Goal: Task Accomplishment & Management: Manage account settings

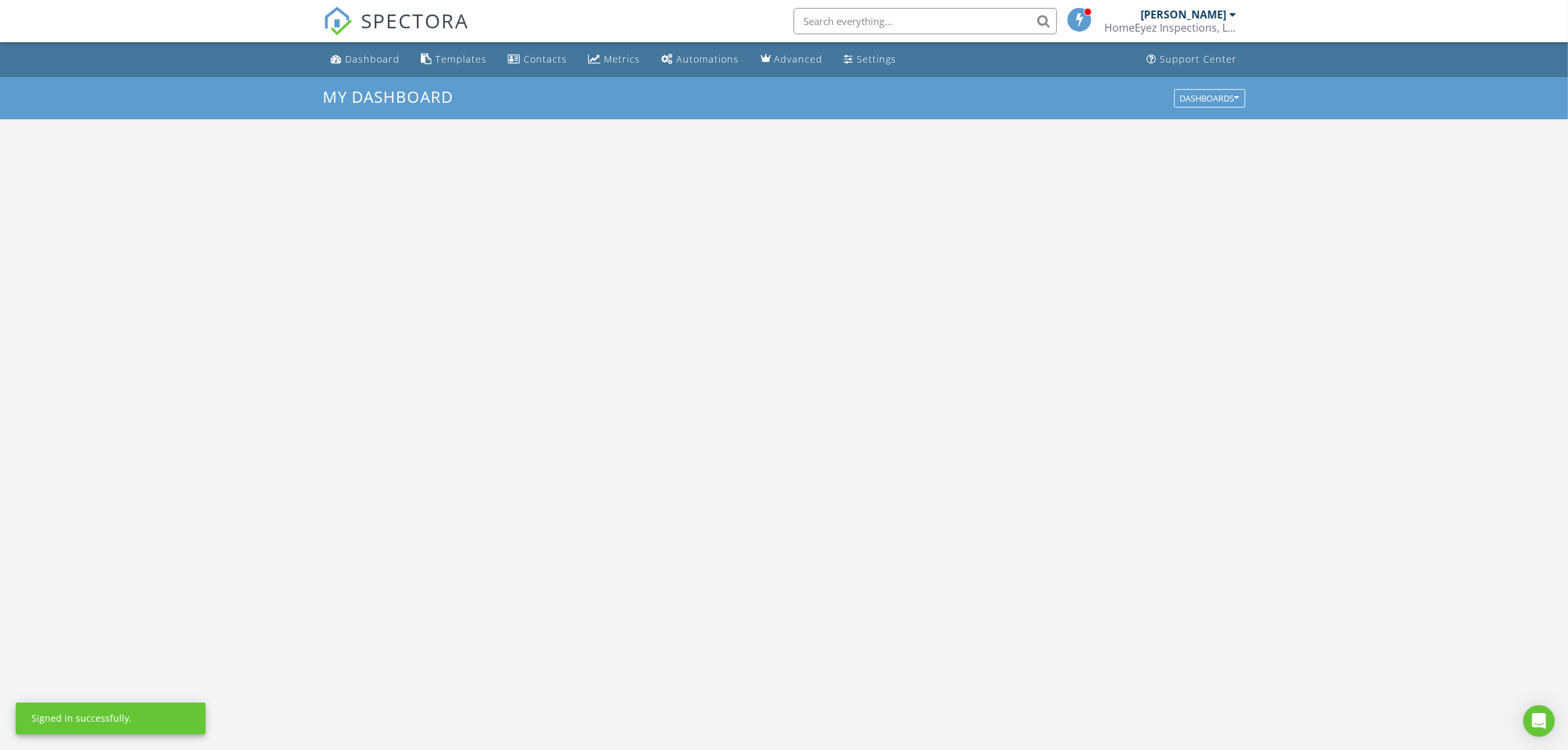
scroll to position [1224, 1594]
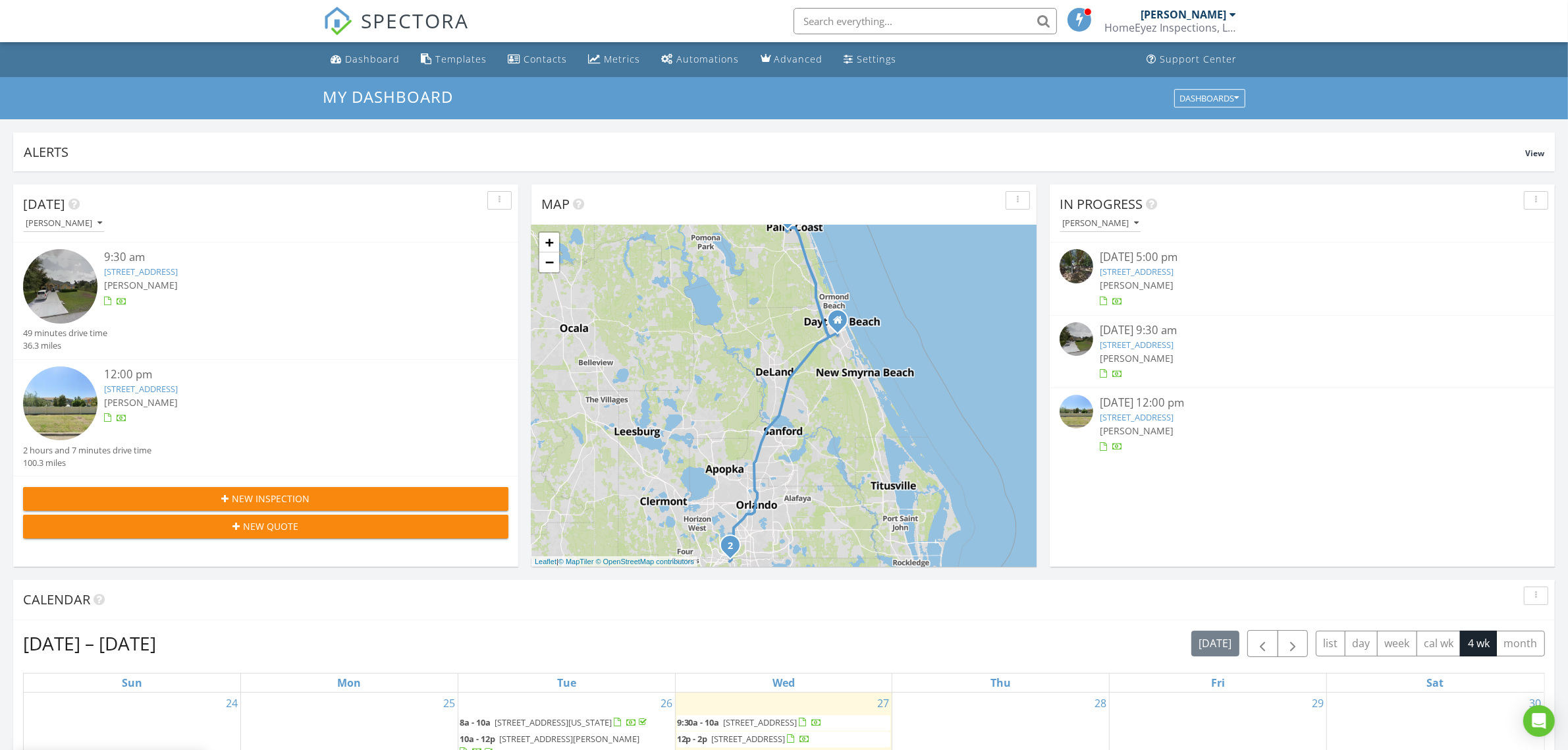
click at [1145, 271] on link "3003 Tamarind Dr, Edgewater, FL 32141" at bounding box center [1136, 271] width 74 height 12
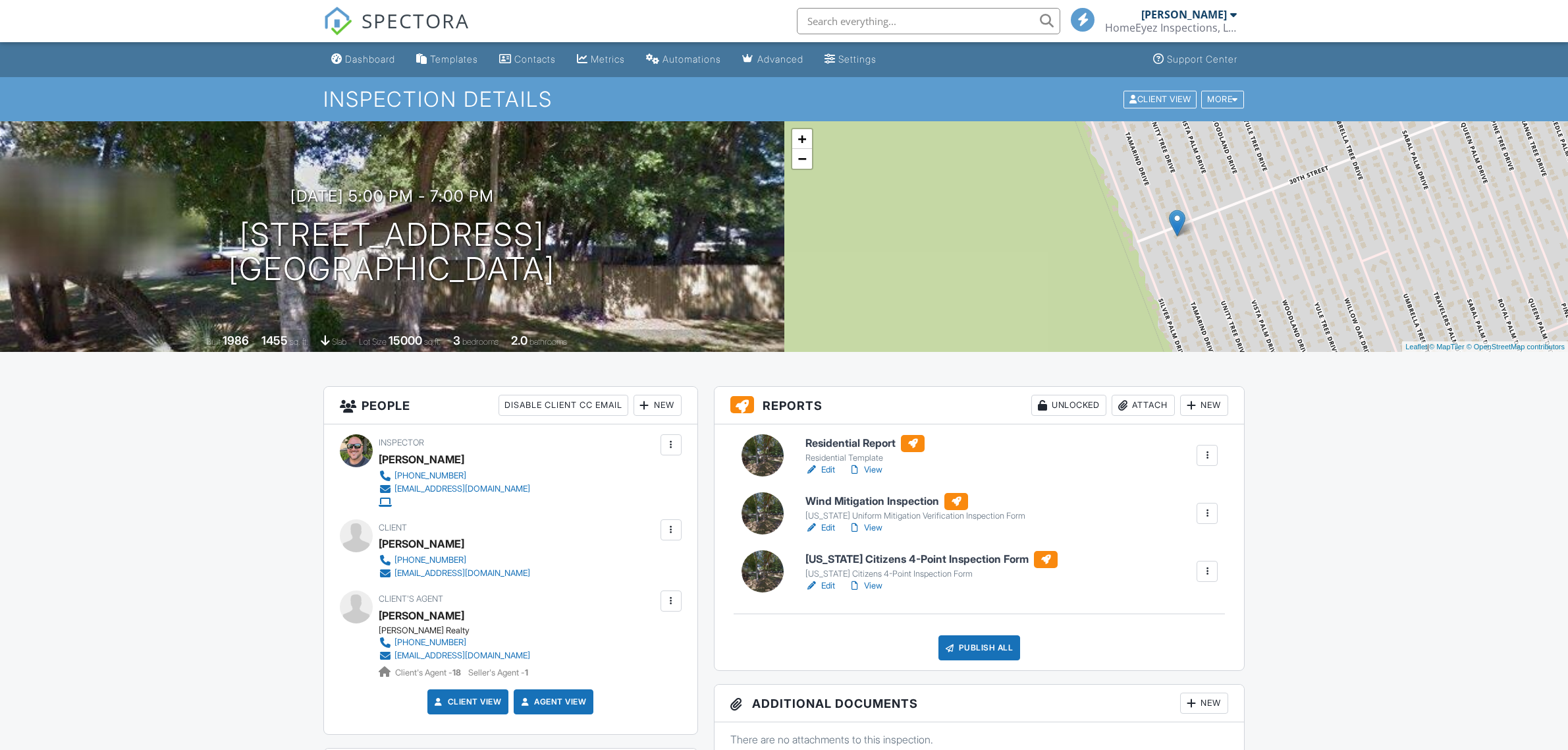
click at [822, 470] on link "Edit" at bounding box center [820, 469] width 30 height 13
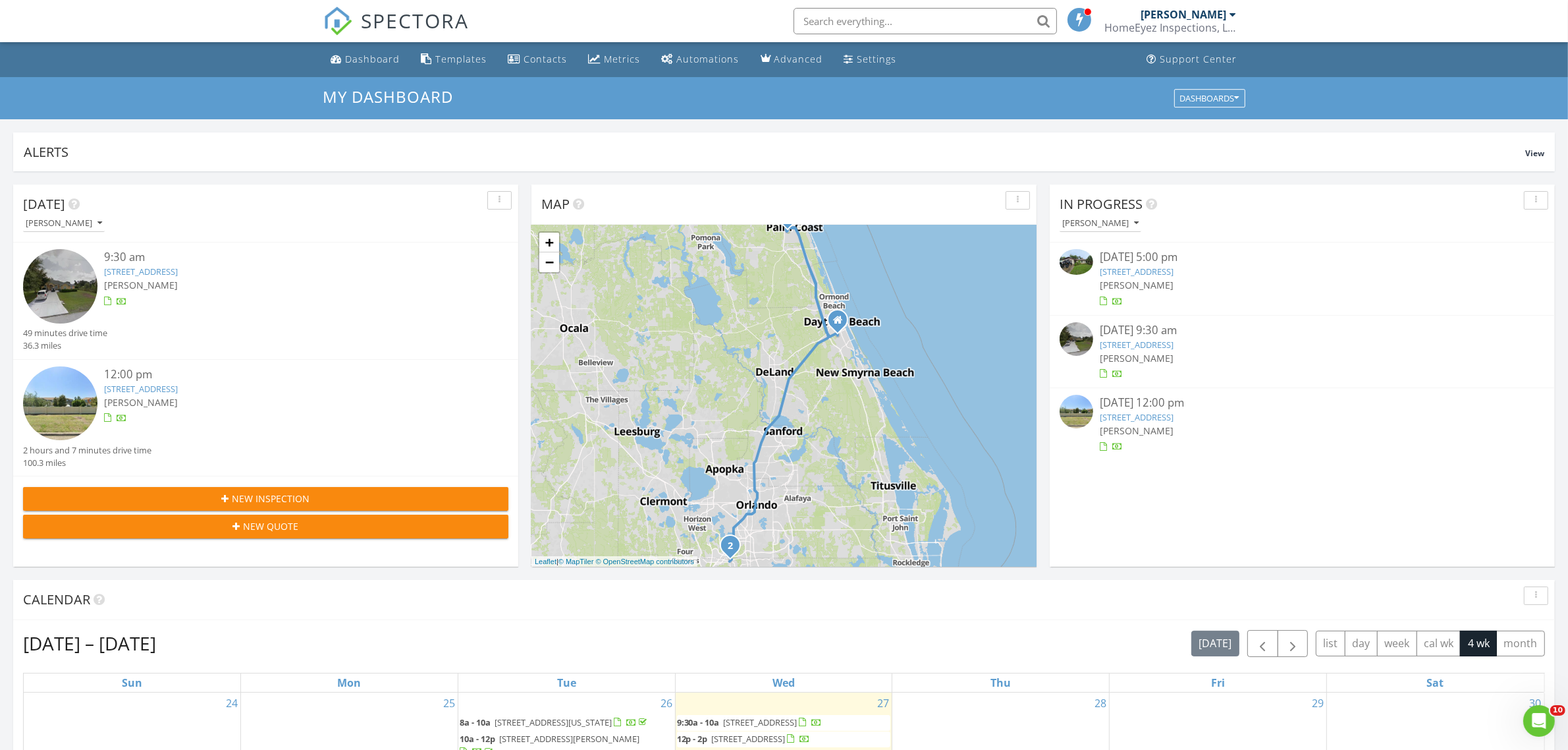
click at [162, 388] on link "5112 Killarney Wy, Kissimmee, FL 34746" at bounding box center [140, 388] width 74 height 12
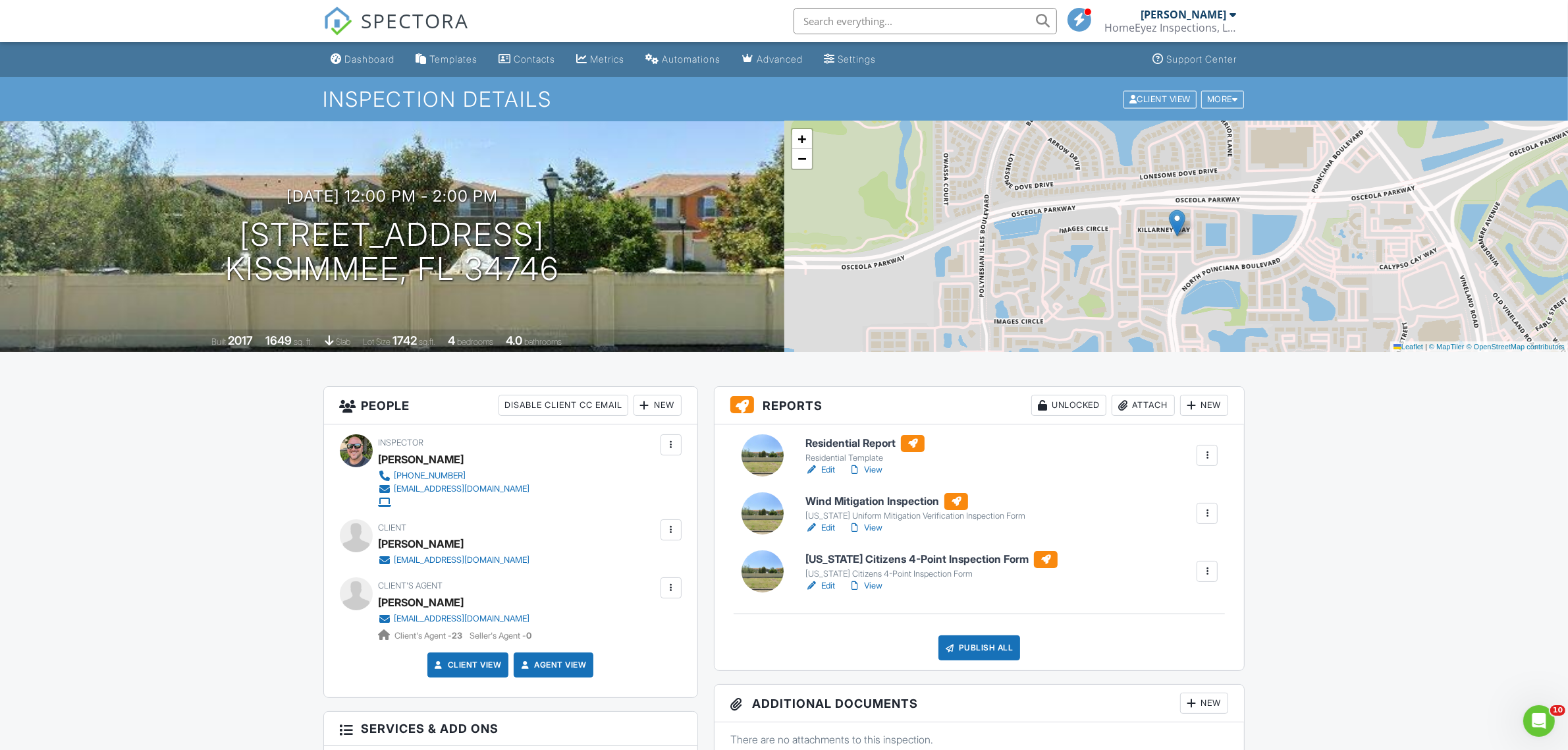
click at [823, 464] on link "Edit" at bounding box center [820, 469] width 30 height 13
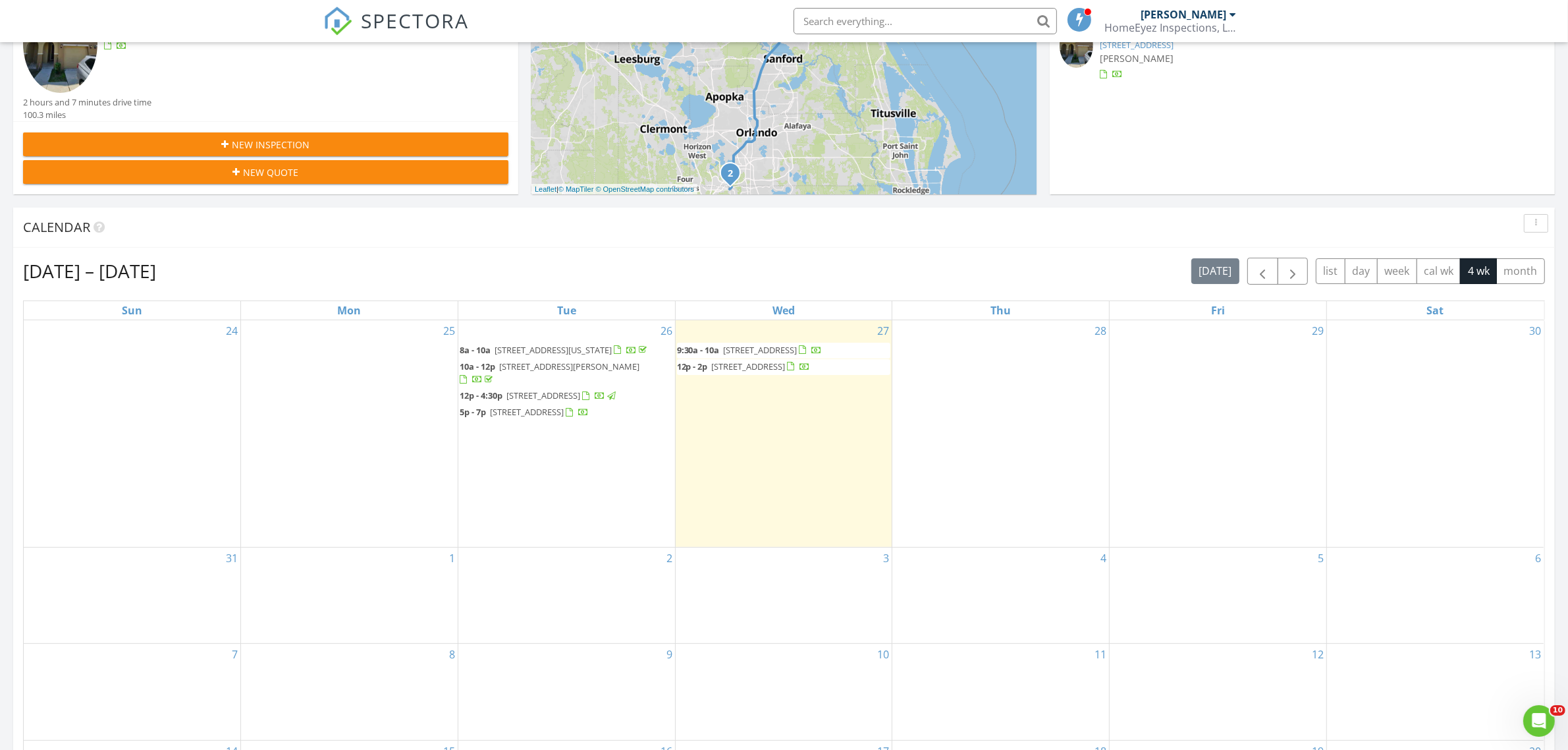
scroll to position [412, 0]
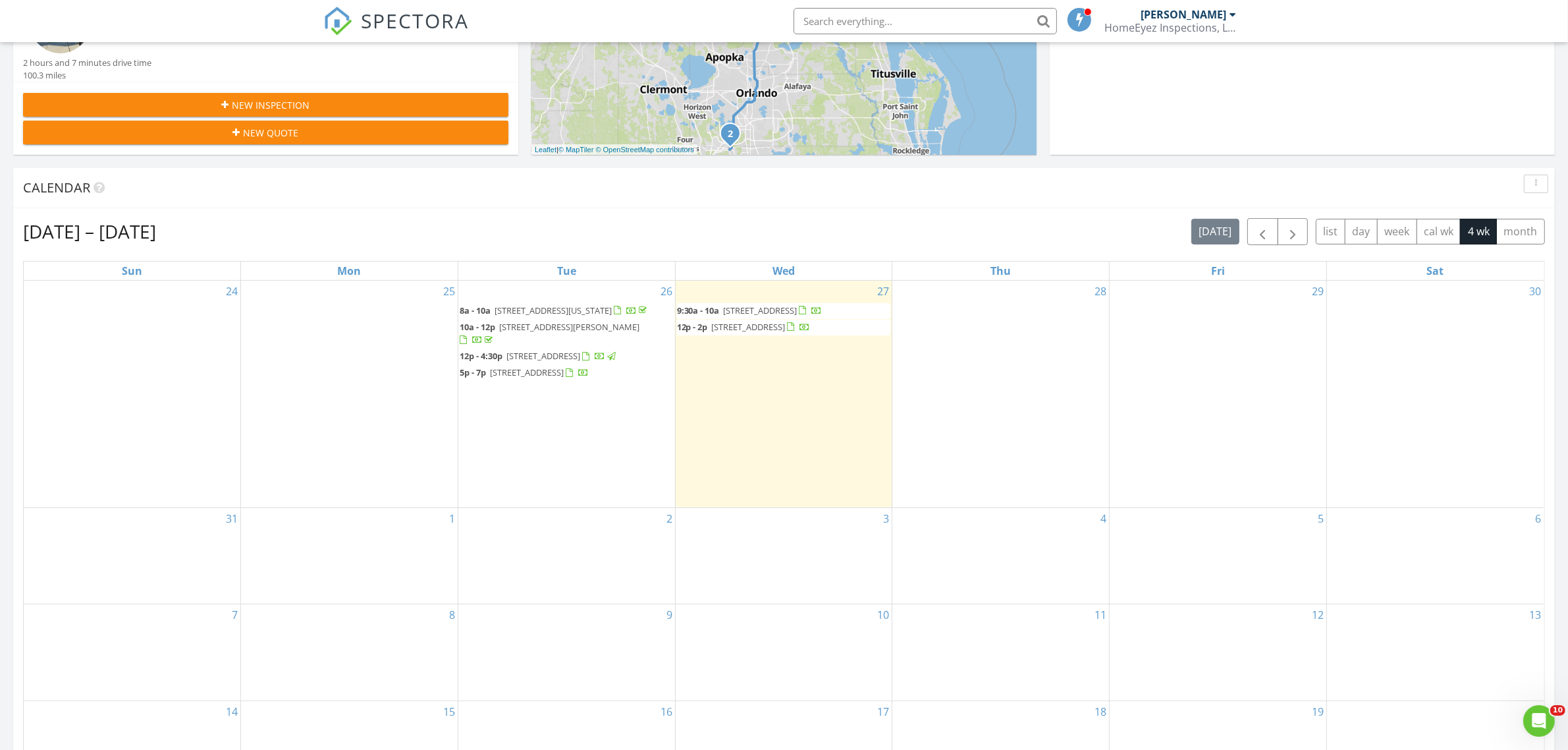
click at [761, 360] on div "27 9:30a - 10a 129 Westchester Ln, Palm Coast 32164 12p - 2p 5112 Killarney Wy,…" at bounding box center [784, 394] width 216 height 227
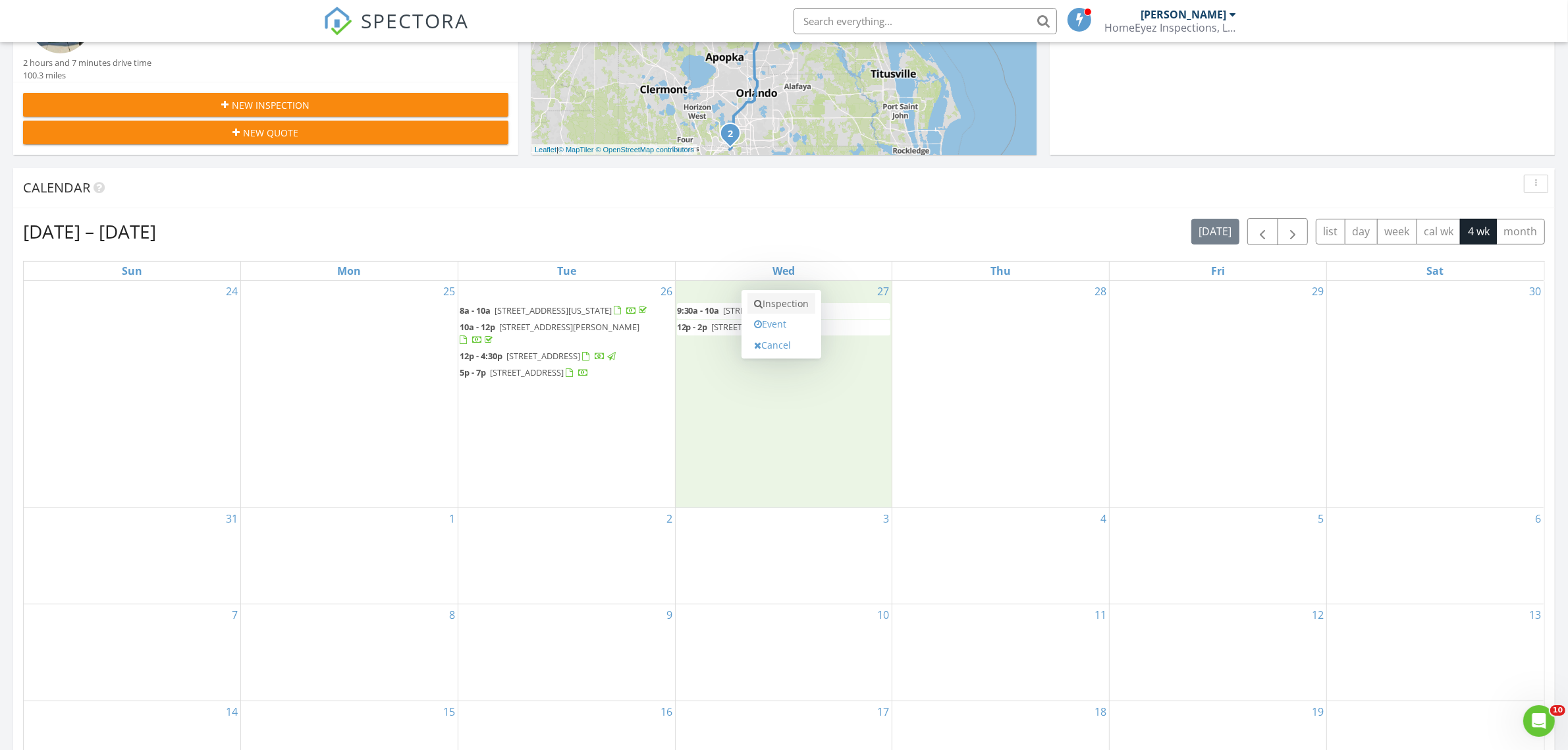
click at [802, 307] on link "Inspection" at bounding box center [782, 303] width 68 height 21
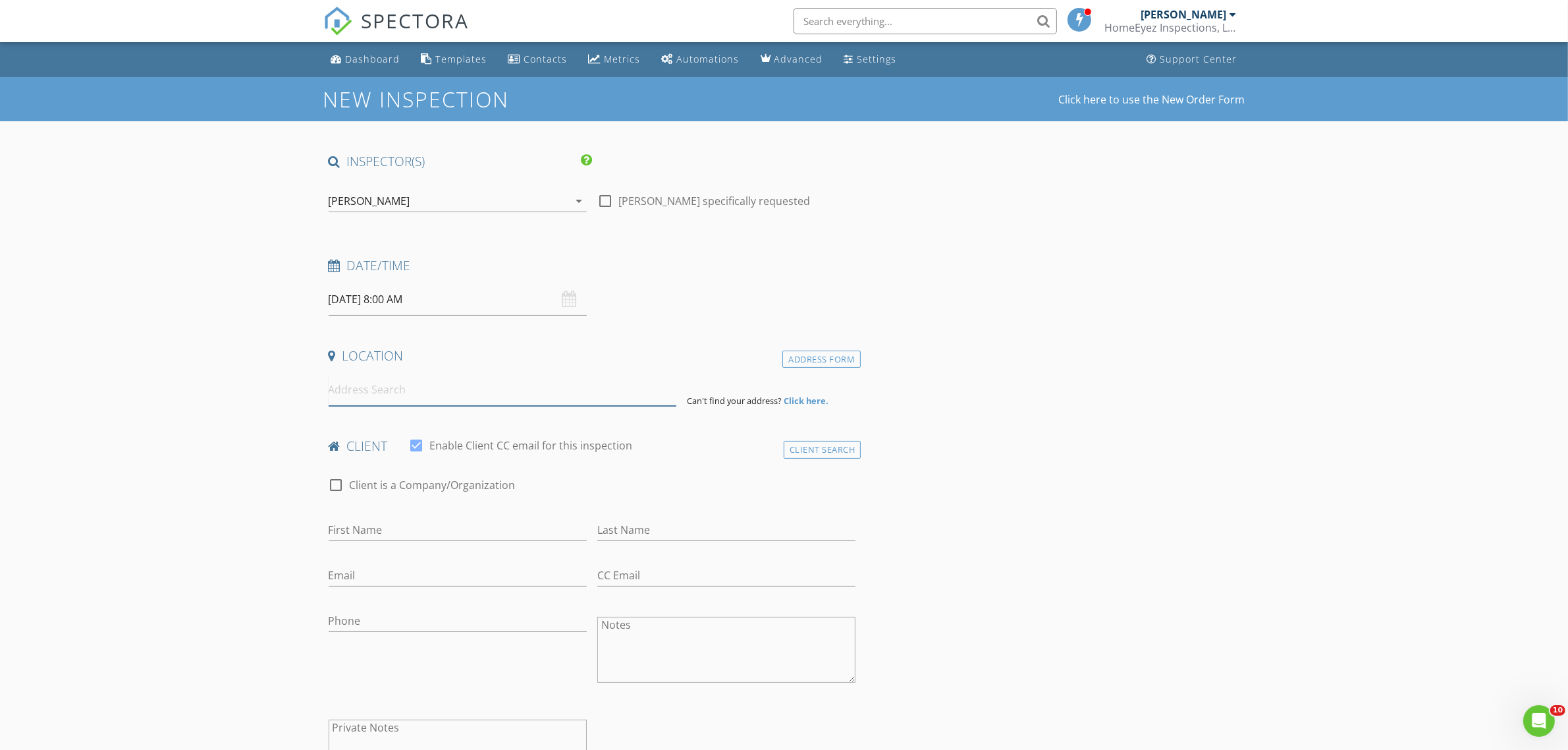
click at [383, 390] on input at bounding box center [502, 390] width 348 height 33
click at [481, 288] on input "08/27/2025 8:00 AM" at bounding box center [457, 299] width 259 height 33
type input "09"
type input "08/27/2025 9:00 AM"
click at [400, 514] on span at bounding box center [405, 517] width 9 height 13
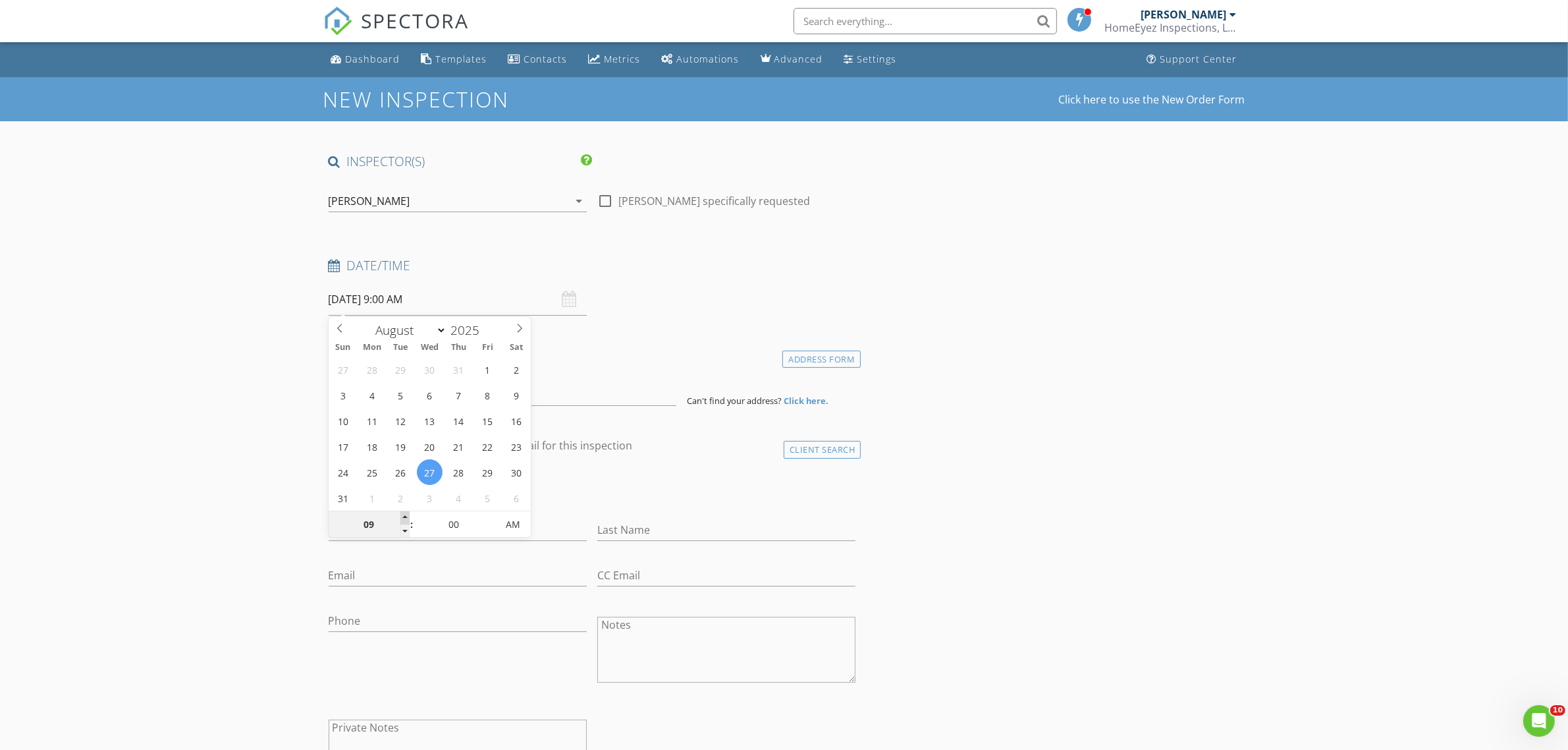
type input "10"
type input "08/27/2025 10:00 AM"
click at [400, 514] on span at bounding box center [405, 517] width 9 height 13
type input "11"
type input "08/27/2025 11:00 AM"
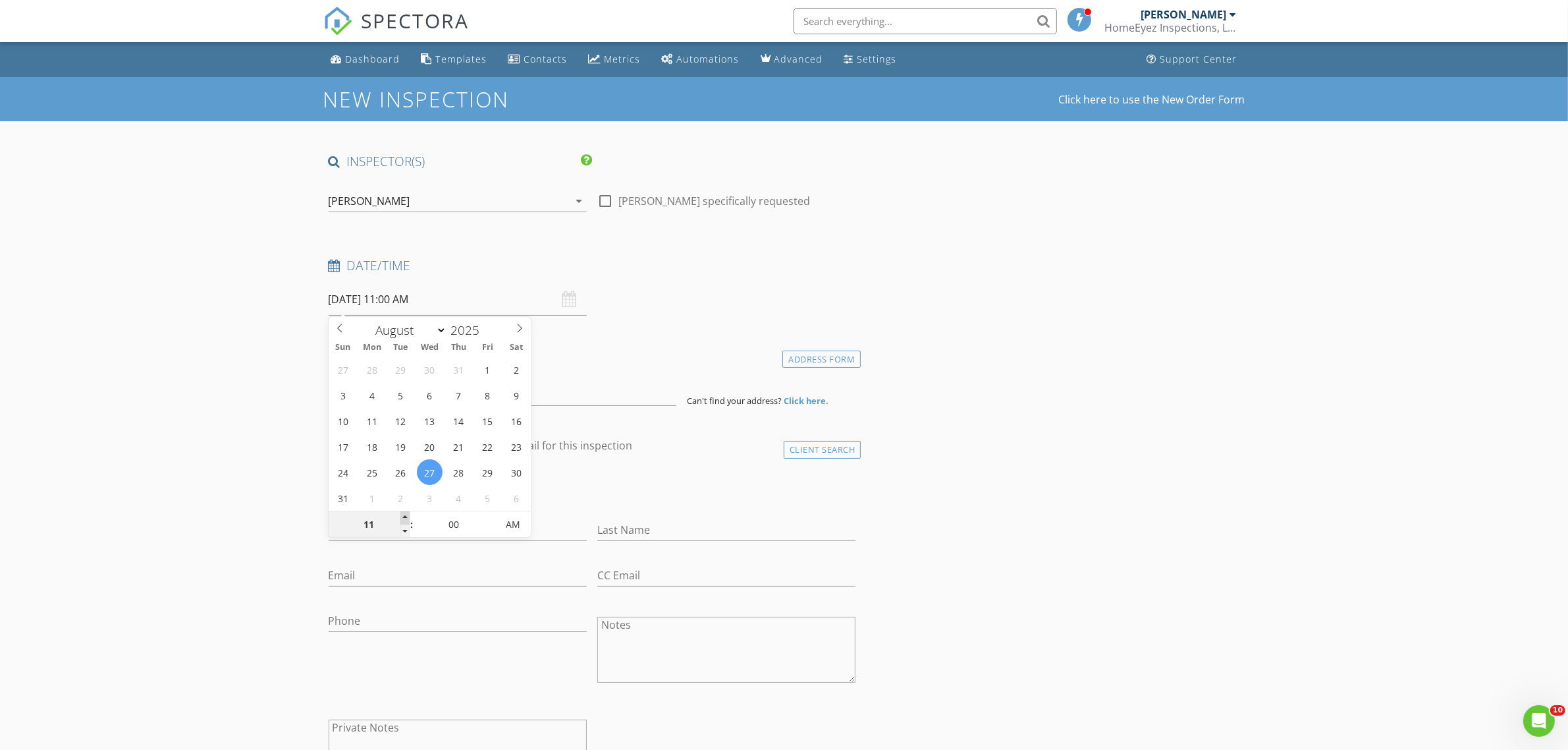
click at [400, 514] on span at bounding box center [405, 517] width 9 height 13
type input "12"
type input "08/27/2025 12:00 PM"
click at [400, 514] on span at bounding box center [405, 517] width 9 height 13
type input "01"
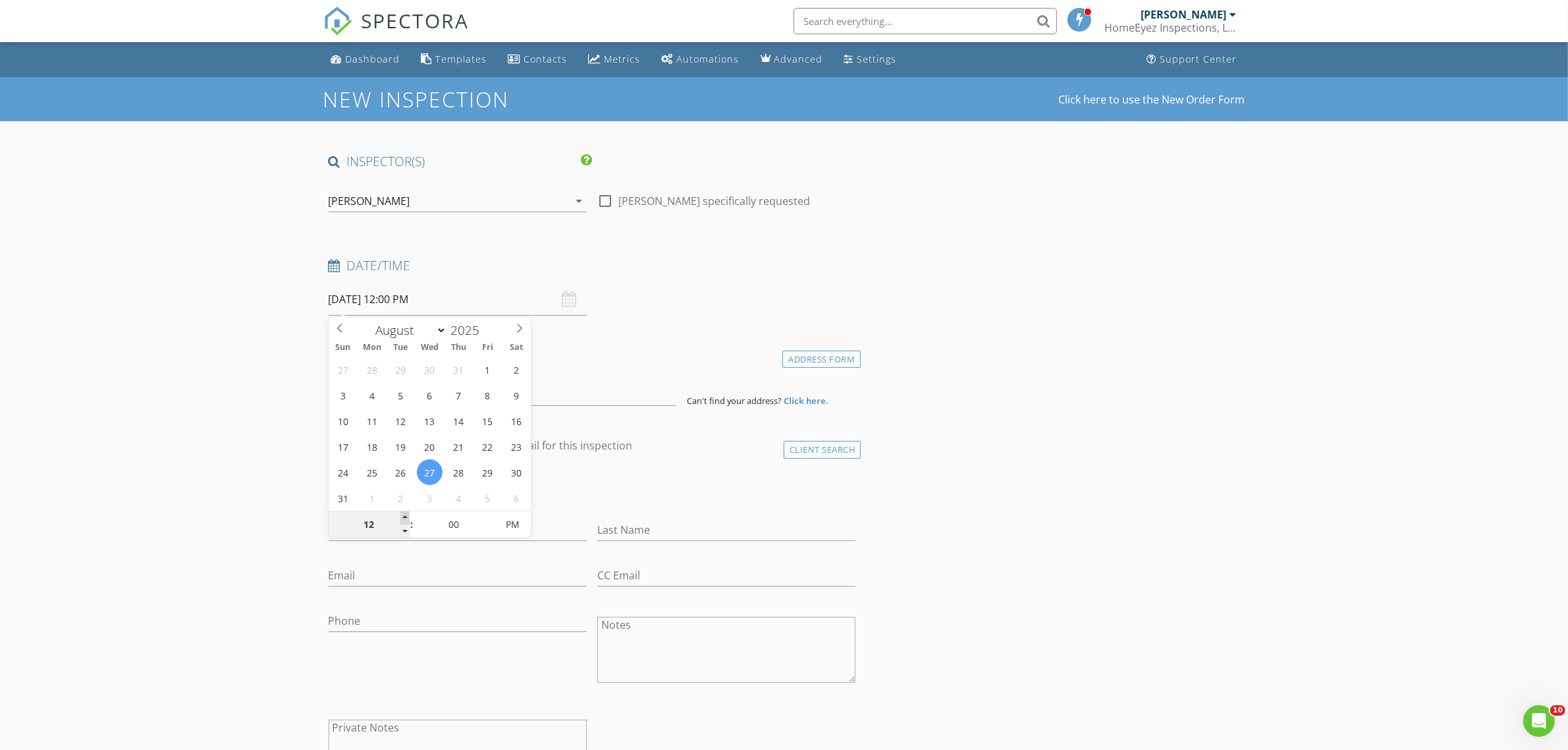
type input "08/27/2025 1:00 PM"
click at [400, 514] on span at bounding box center [405, 517] width 9 height 13
type input "02"
type input "08/27/2025 2:00 PM"
click at [400, 514] on span at bounding box center [405, 517] width 9 height 13
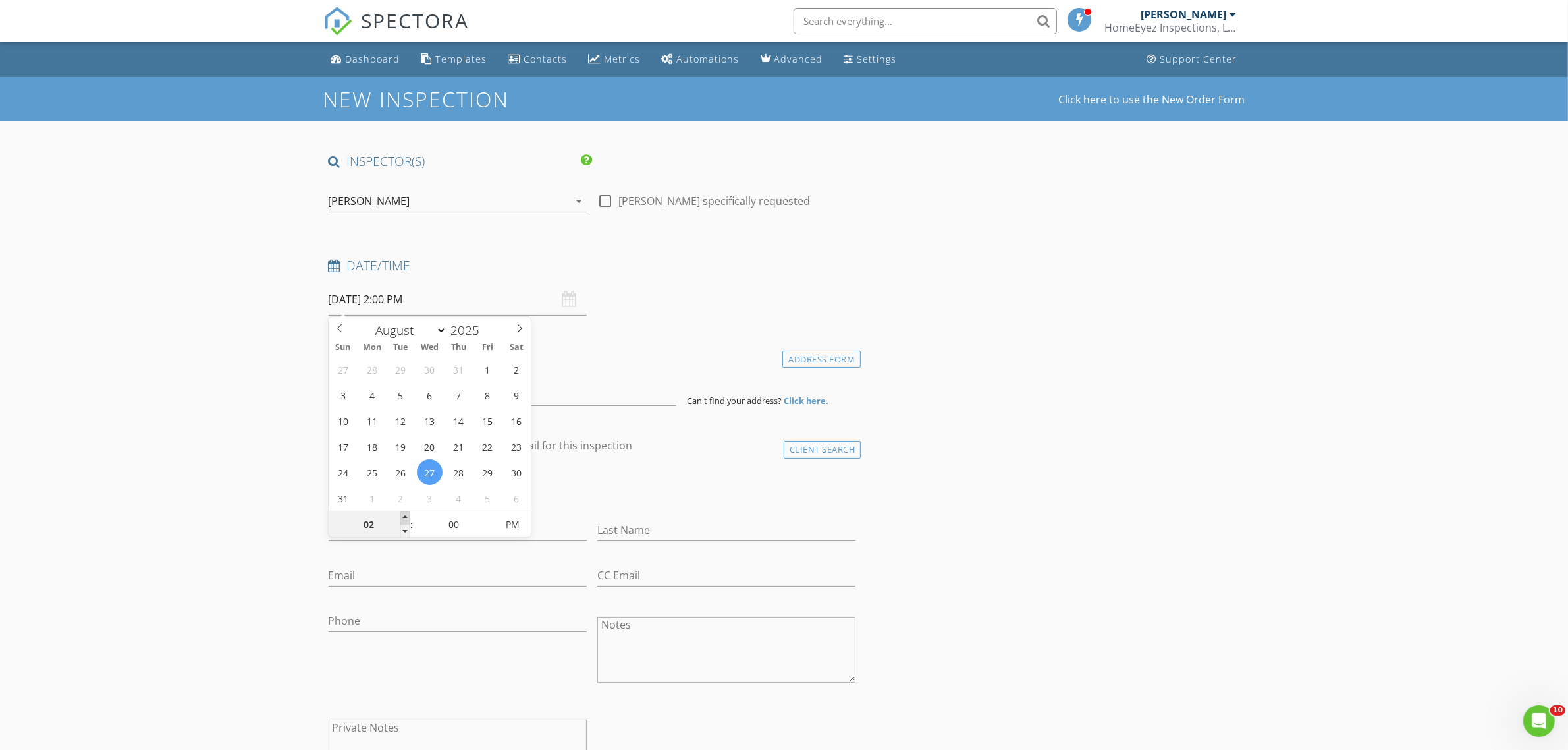
type input "03"
type input "08/27/2025 3:00 PM"
click at [400, 514] on span at bounding box center [405, 517] width 9 height 13
type input "04"
type input "08/27/2025 4:00 PM"
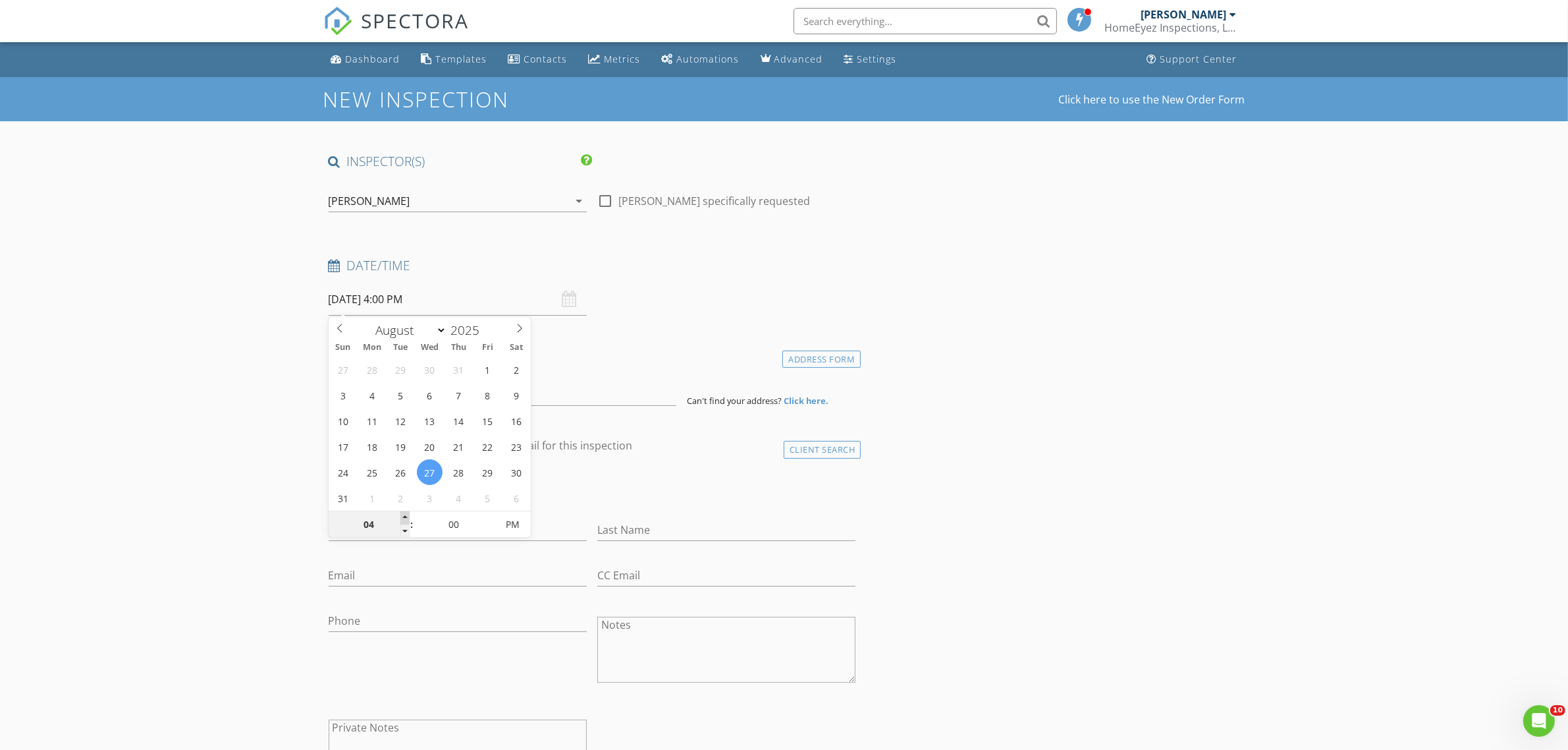
click at [400, 514] on span at bounding box center [405, 517] width 9 height 13
type input "05"
type input "08/27/2025 5:00 PM"
click at [400, 514] on span at bounding box center [405, 517] width 9 height 13
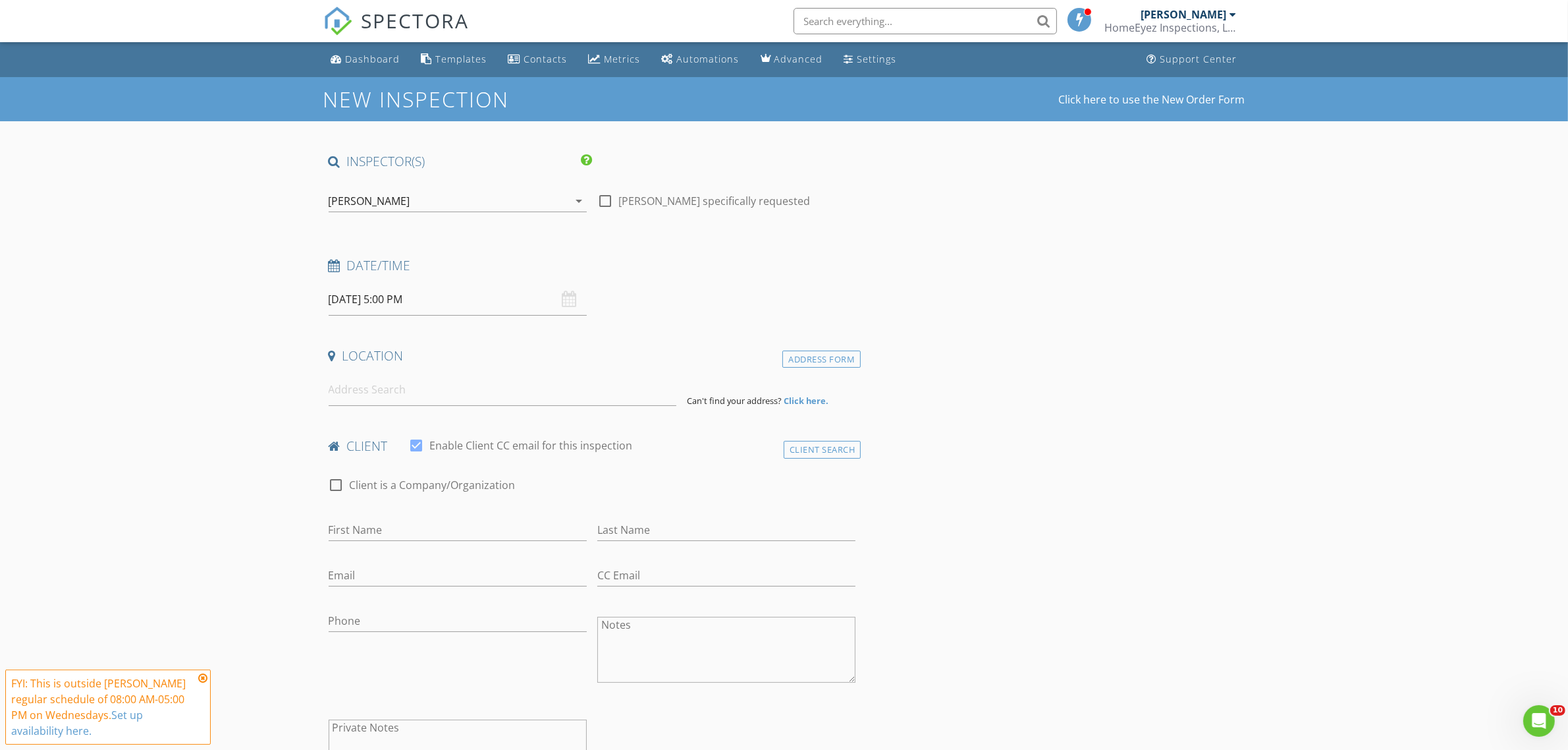
click at [588, 369] on div "Location" at bounding box center [592, 360] width 538 height 26
click at [565, 390] on input at bounding box center [502, 390] width 348 height 33
click at [445, 386] on input at bounding box center [502, 390] width 348 height 33
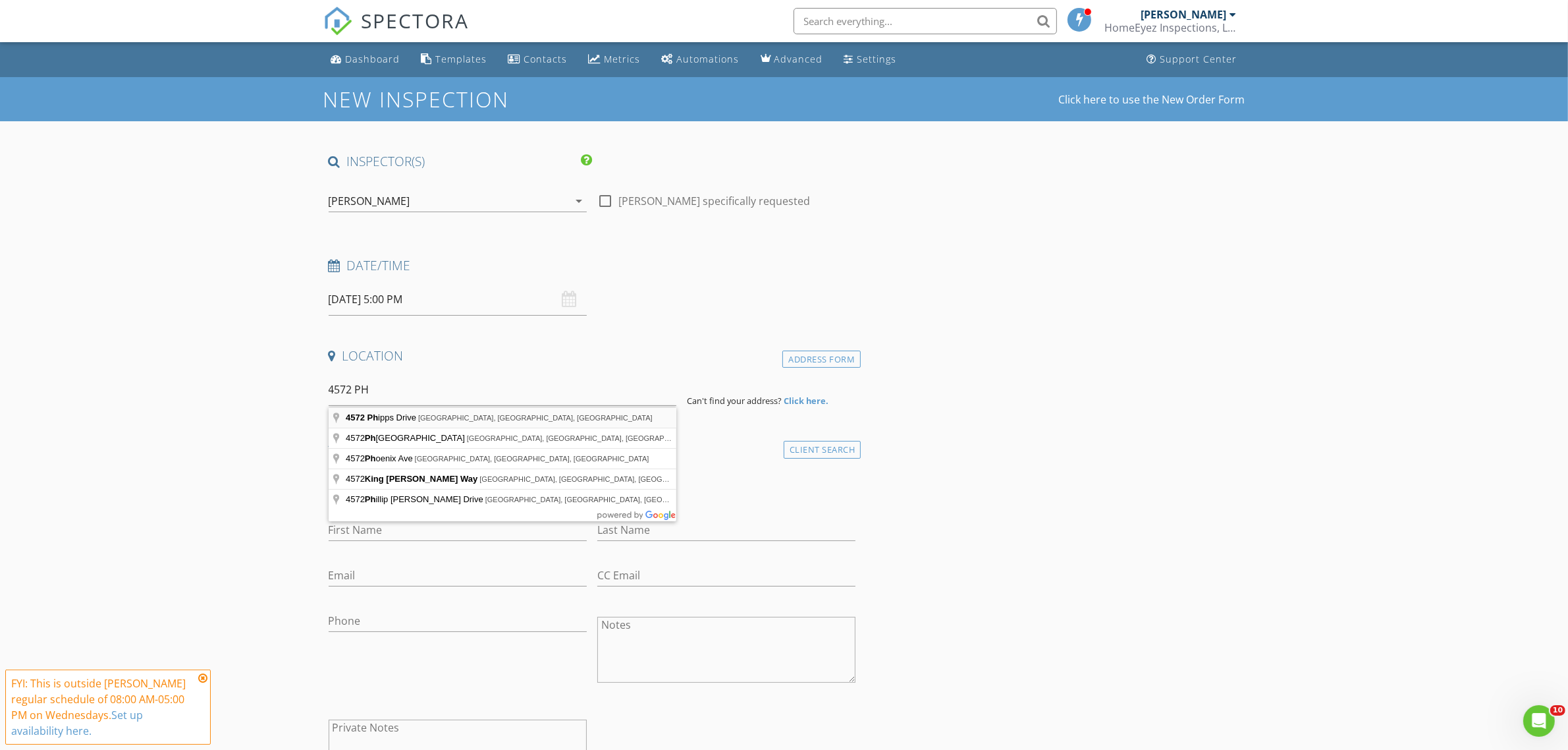
type input "4572 Phipps Drive, Port Orange, FL, USA"
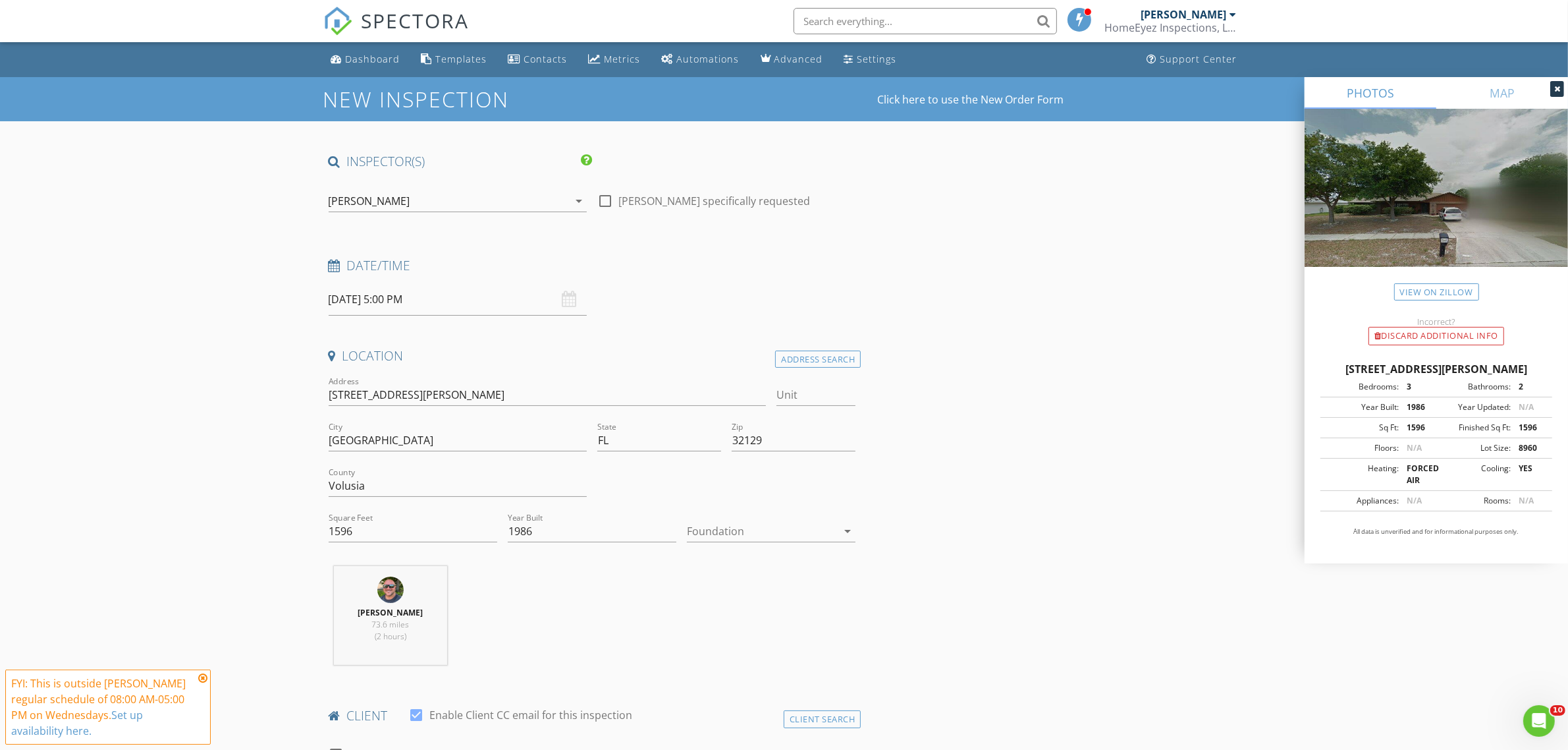
click at [782, 531] on div at bounding box center [761, 531] width 150 height 21
click at [726, 601] on div "Slab" at bounding box center [771, 600] width 147 height 16
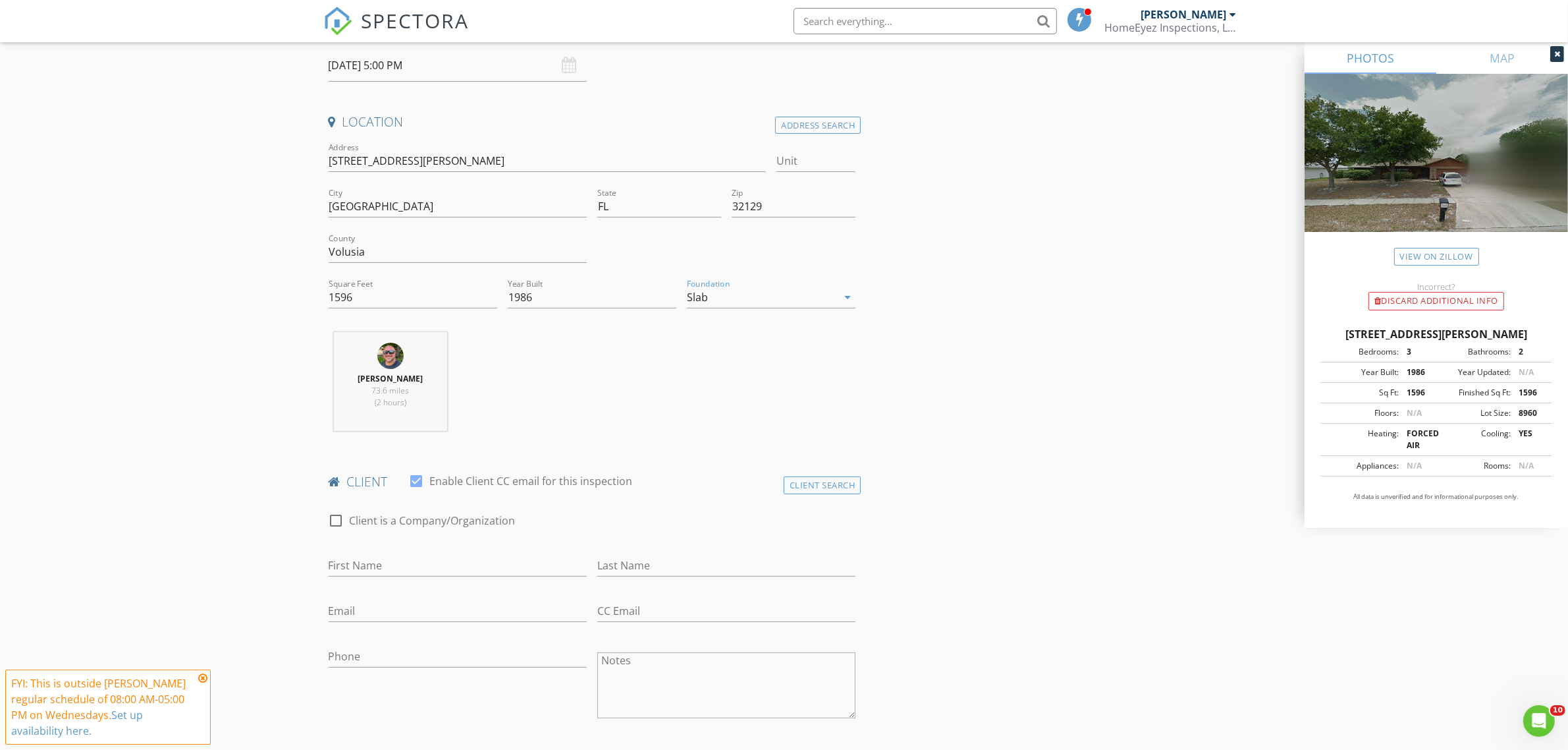
scroll to position [329, 0]
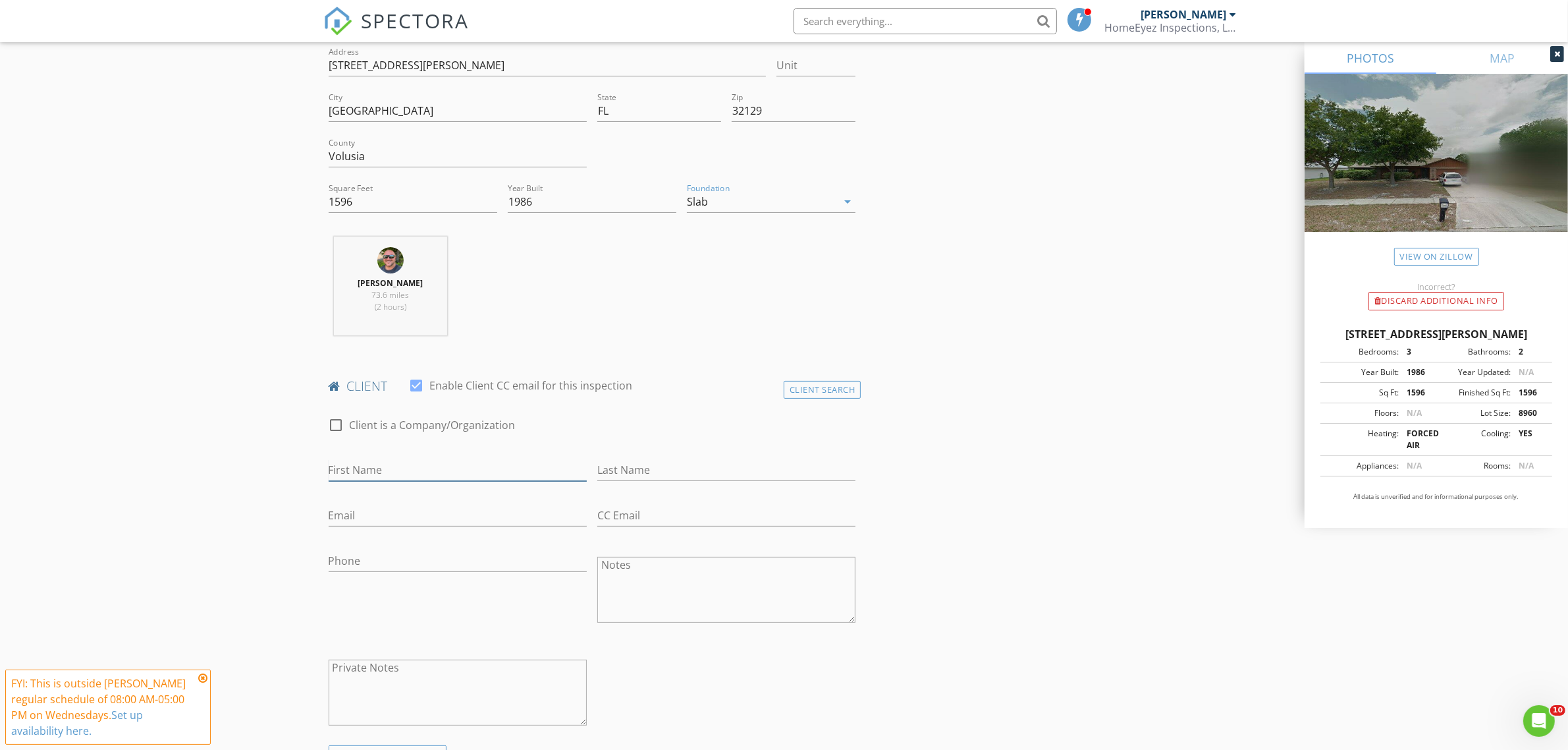
click at [466, 465] on input "First Name" at bounding box center [457, 470] width 259 height 22
type input "s"
type input "Simon & Monica"
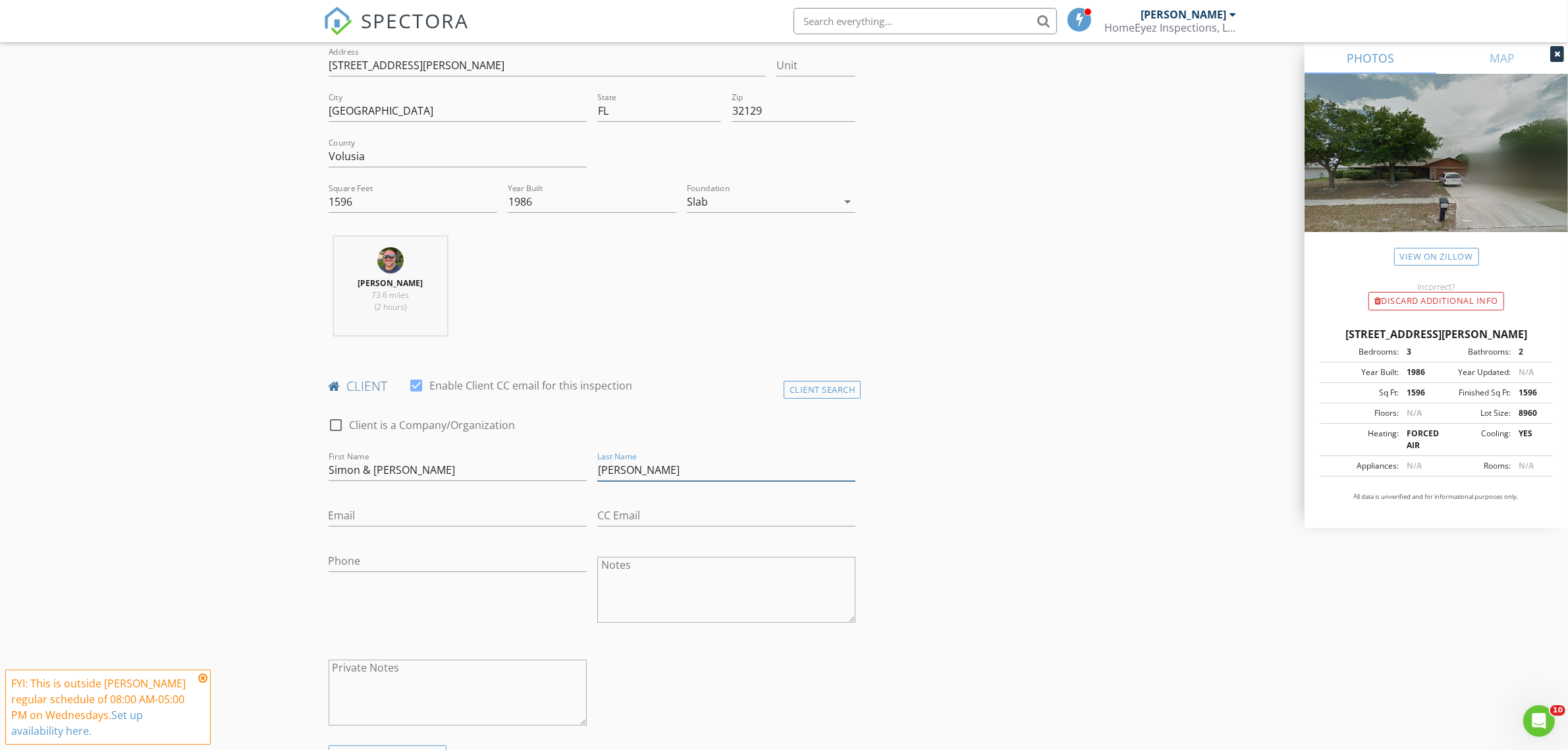
type input "Melendez"
type input "[EMAIL_ADDRESS][DOMAIN_NAME]"
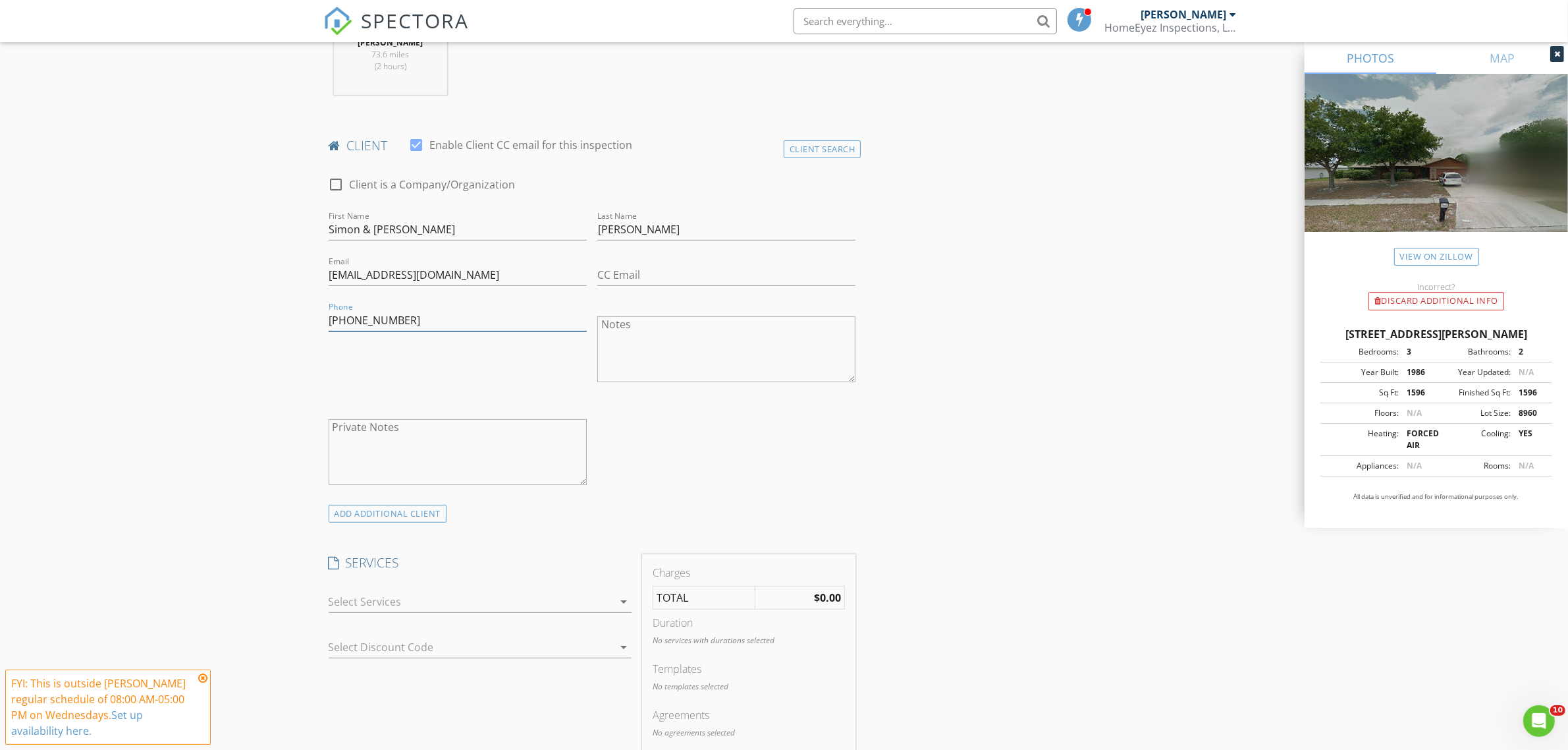
scroll to position [576, 0]
type input "[PHONE_NUMBER]"
click at [199, 677] on icon at bounding box center [203, 678] width 9 height 11
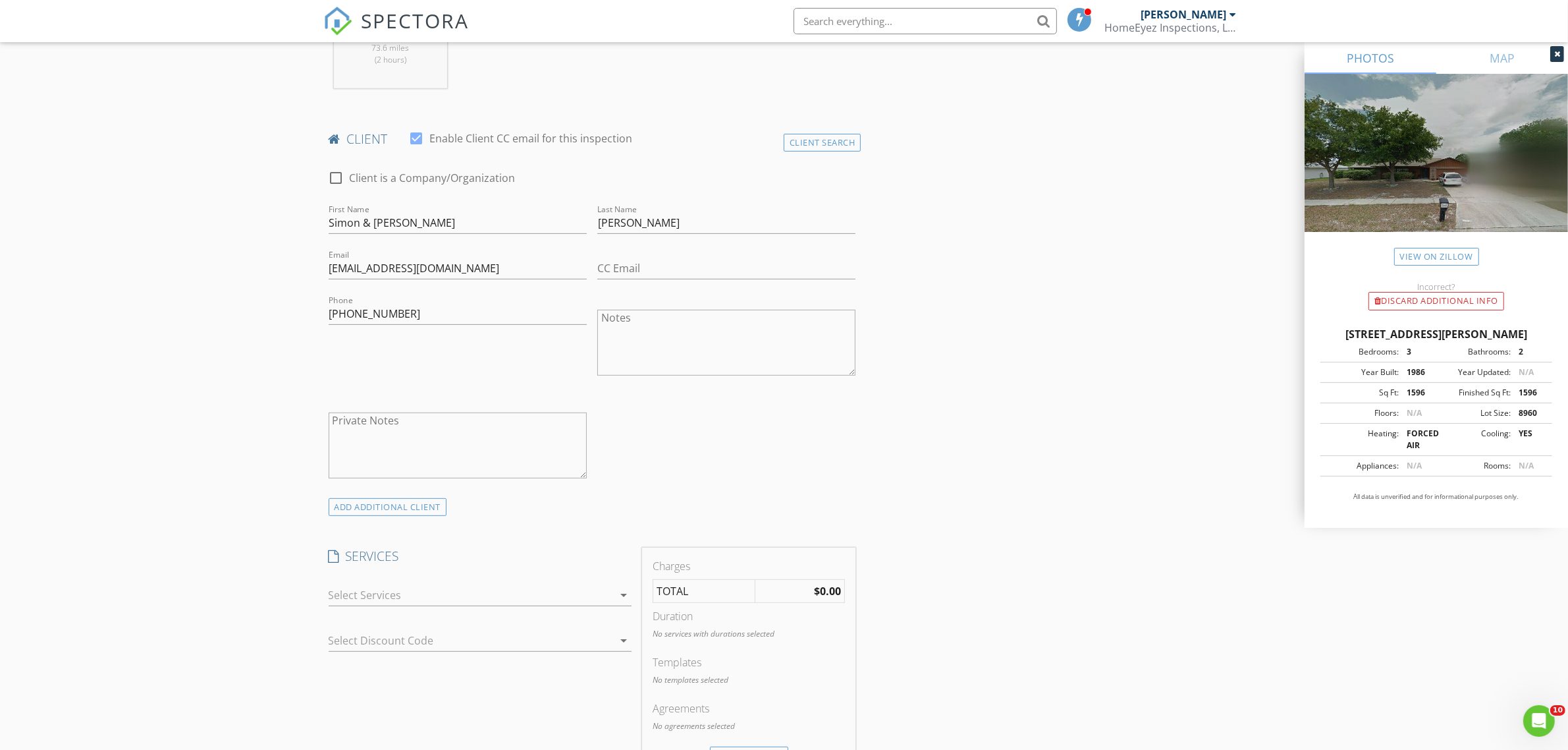
click at [552, 593] on div at bounding box center [470, 595] width 284 height 21
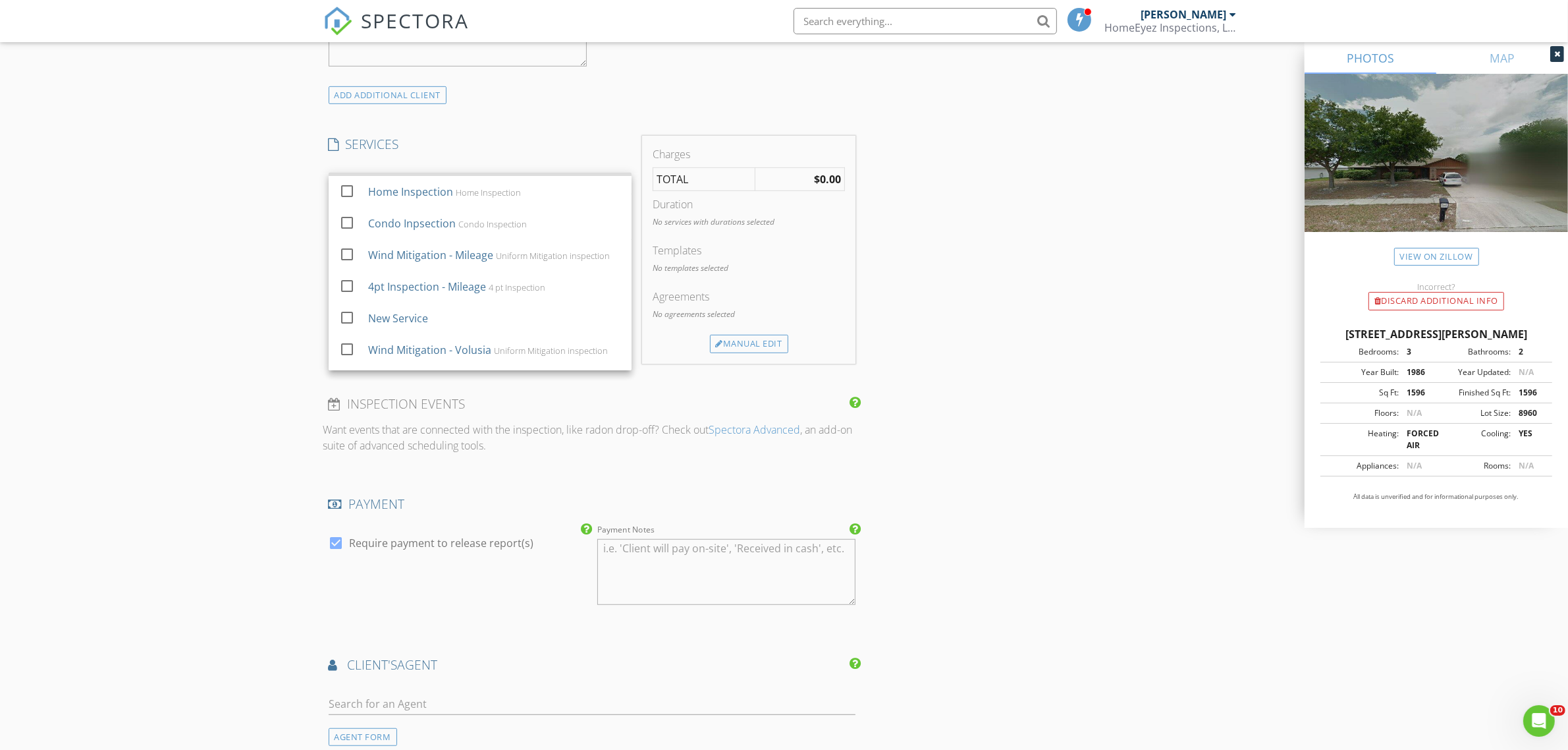
scroll to position [160, 0]
click at [343, 288] on div at bounding box center [347, 291] width 22 height 22
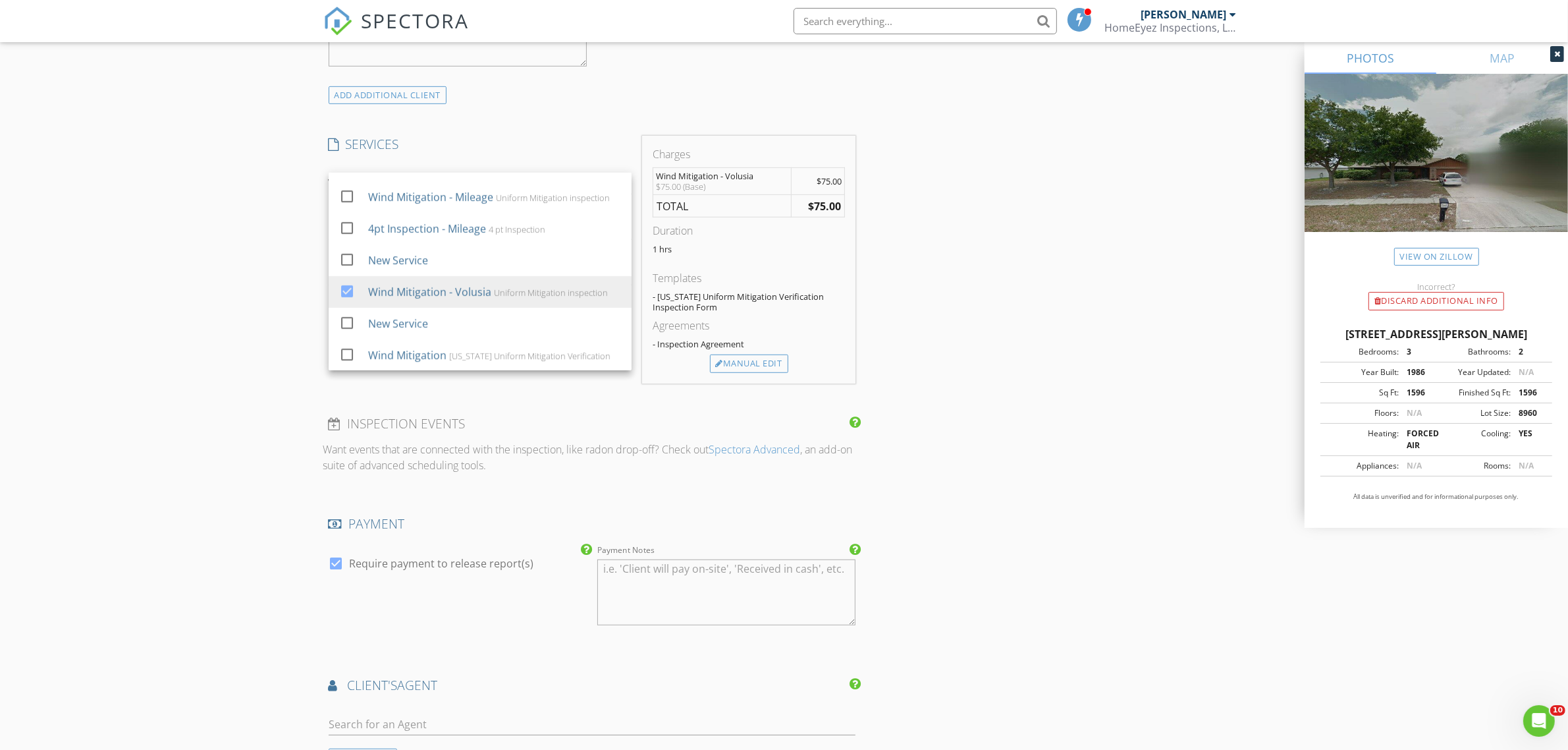
click at [491, 129] on div "INSPECTOR(S) check_box Robert Delau PRIMARY Robert Delau arrow_drop_down check_…" at bounding box center [592, 216] width 538 height 2103
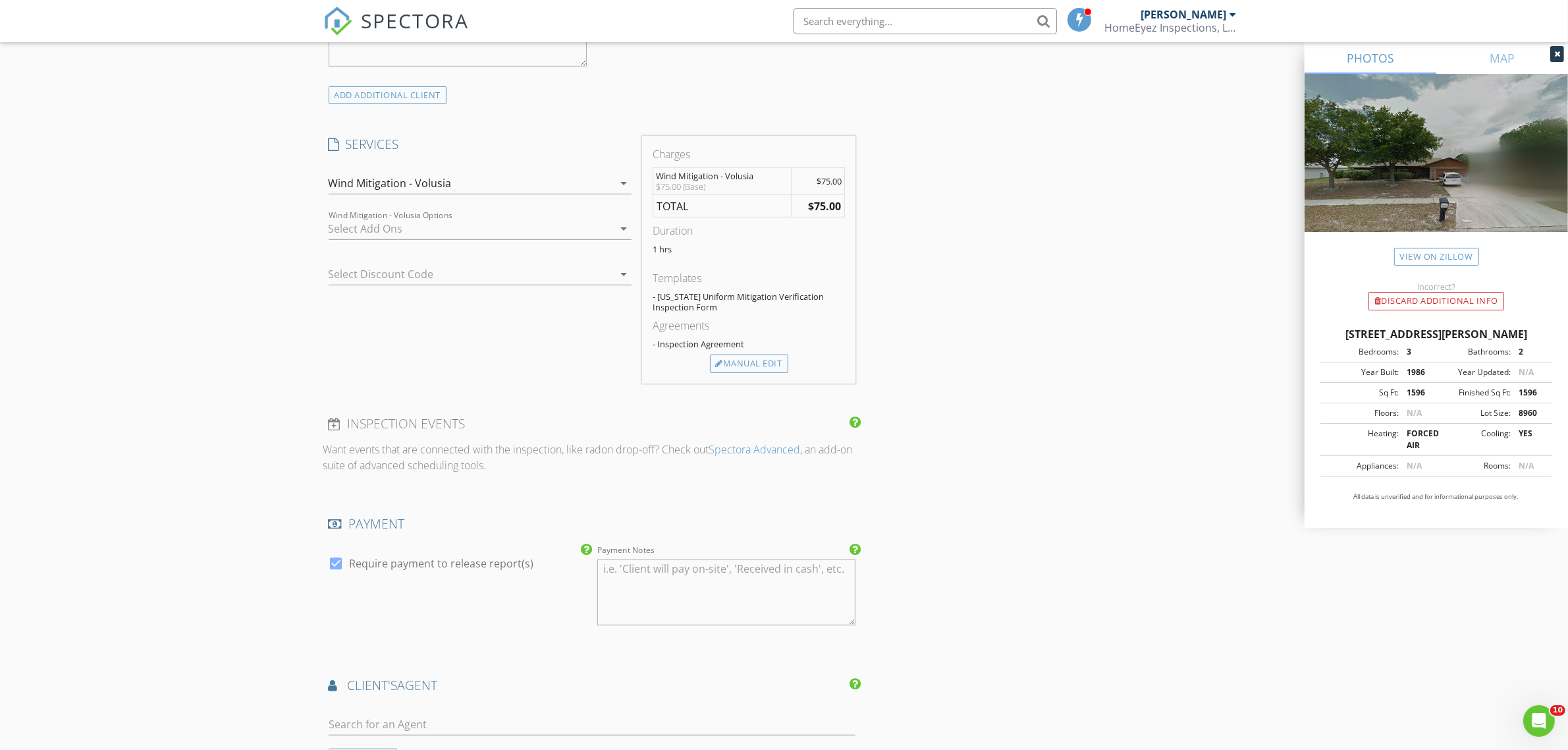
click at [372, 239] on div at bounding box center [470, 228] width 284 height 21
click at [354, 231] on div at bounding box center [347, 233] width 22 height 22
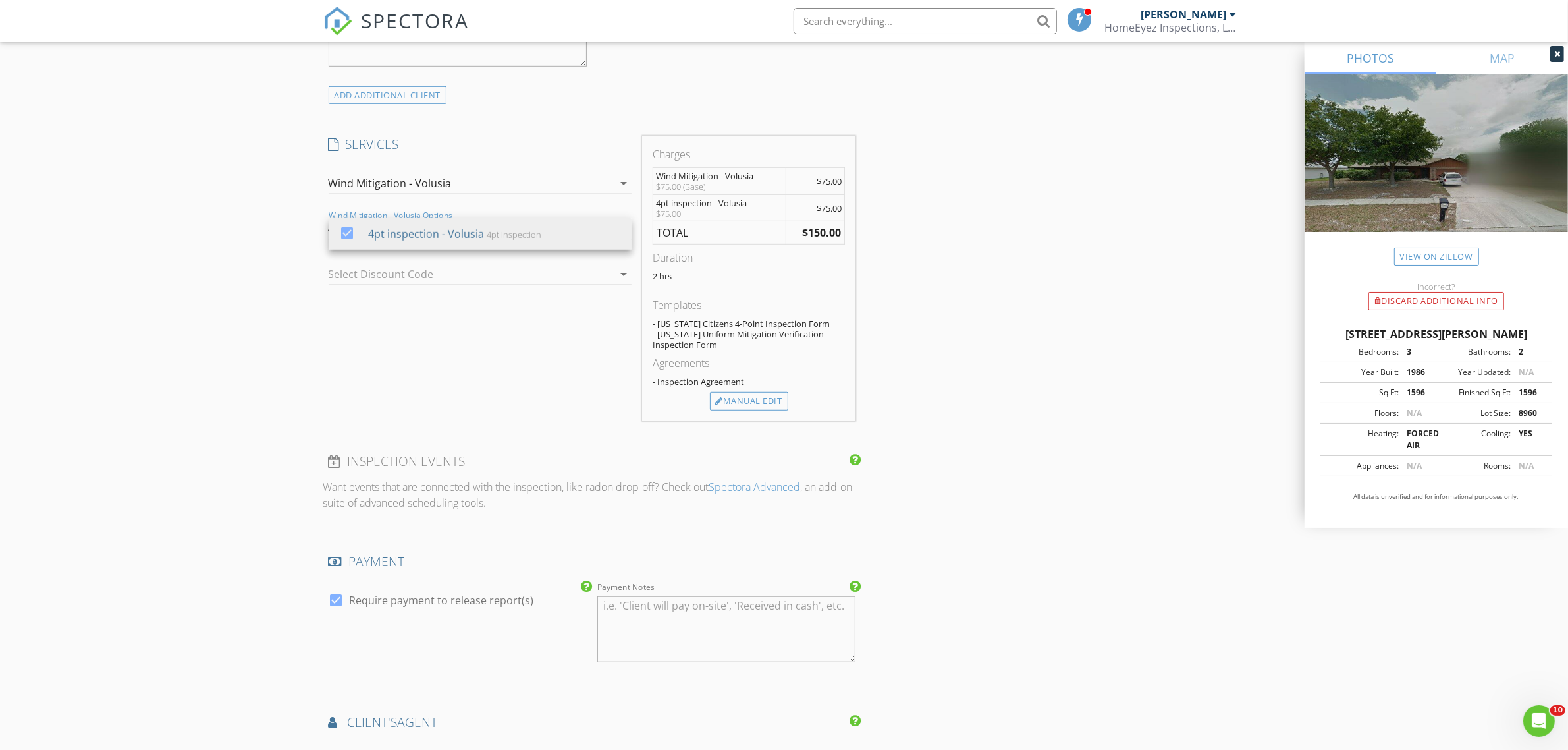
click at [508, 149] on h4 "SERVICES" at bounding box center [480, 144] width 303 height 17
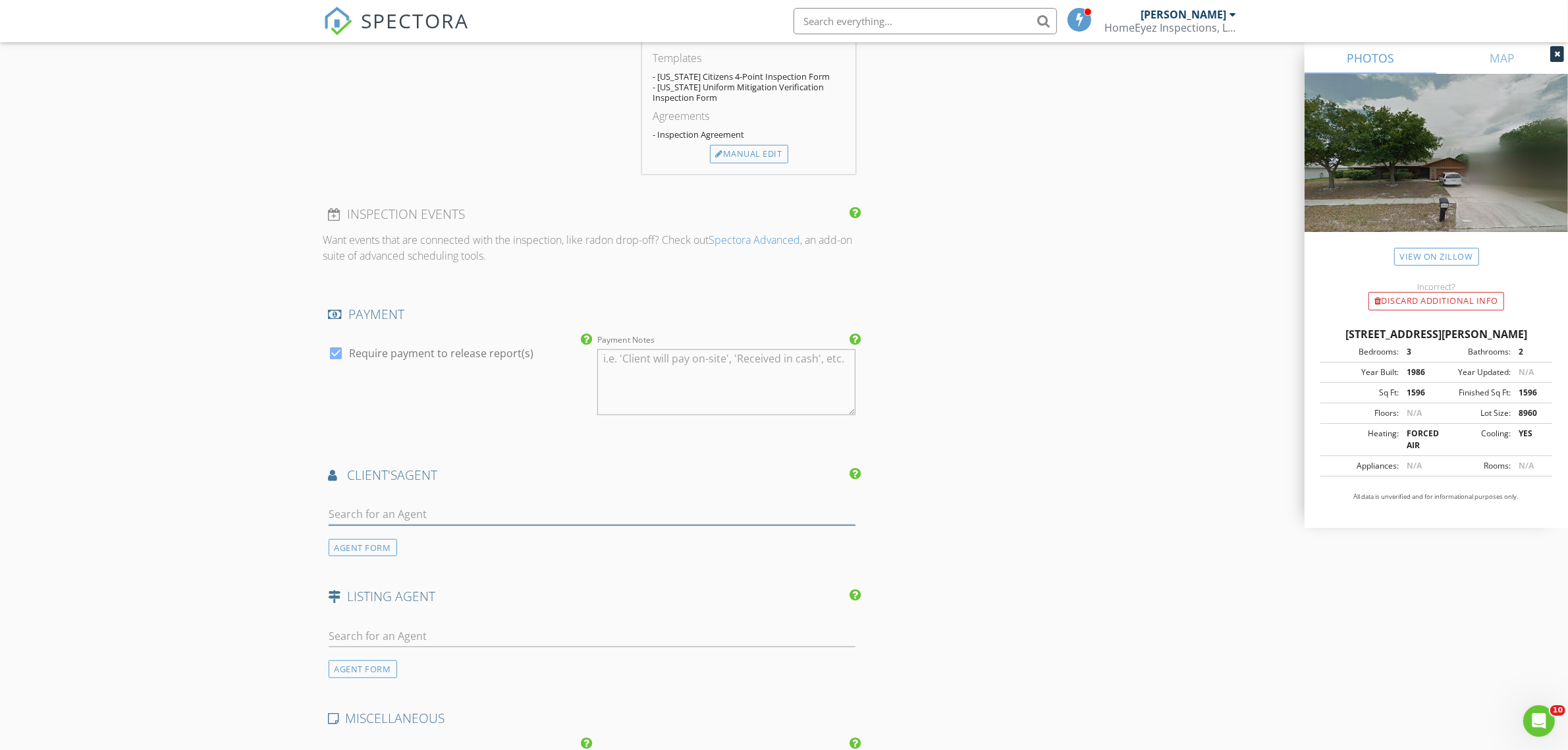
click at [508, 515] on input "text" at bounding box center [592, 514] width 528 height 22
type input "janell"
click at [642, 545] on li "Janelle Mazzarantani Randall Iten Insurance Agency" at bounding box center [592, 544] width 527 height 37
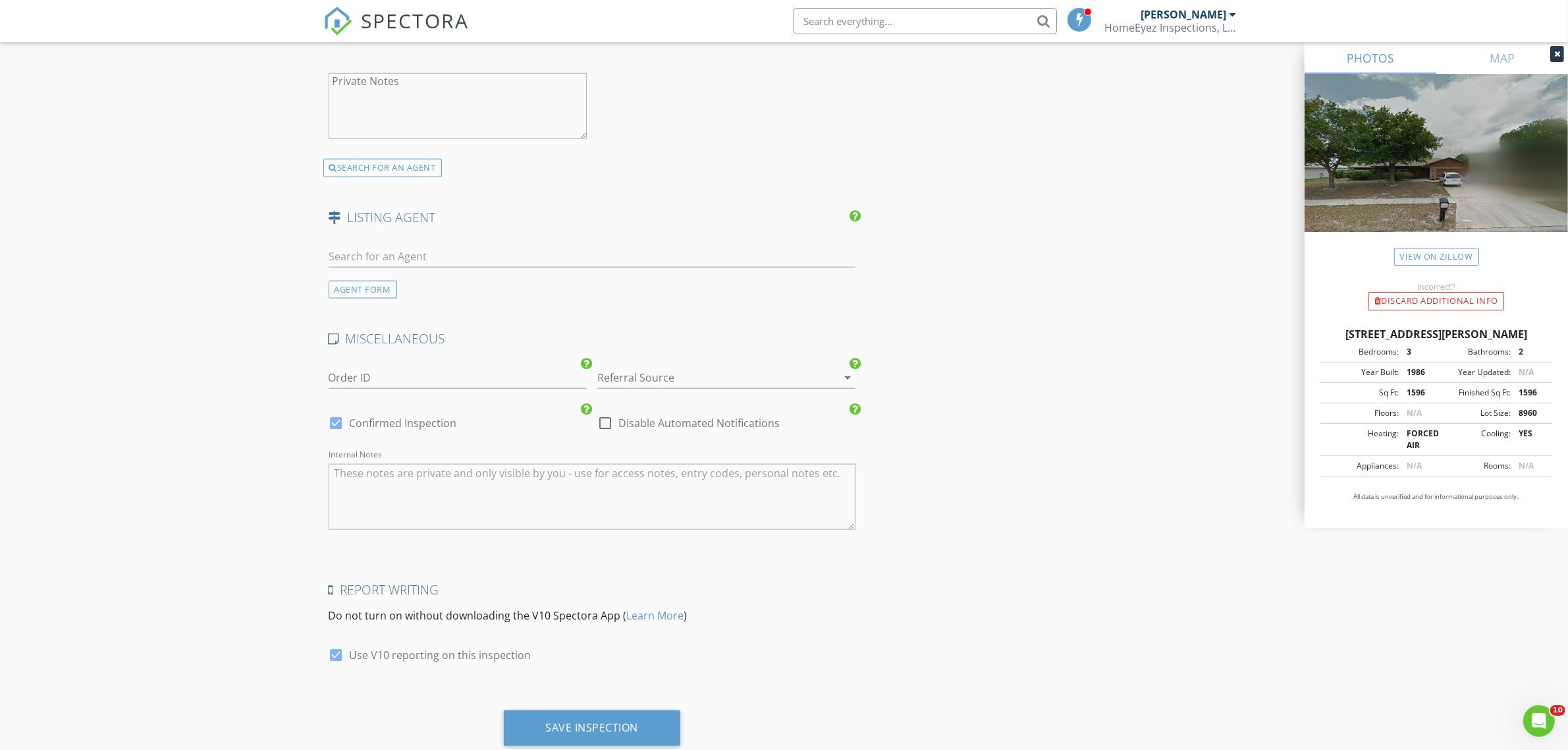
scroll to position [1953, 0]
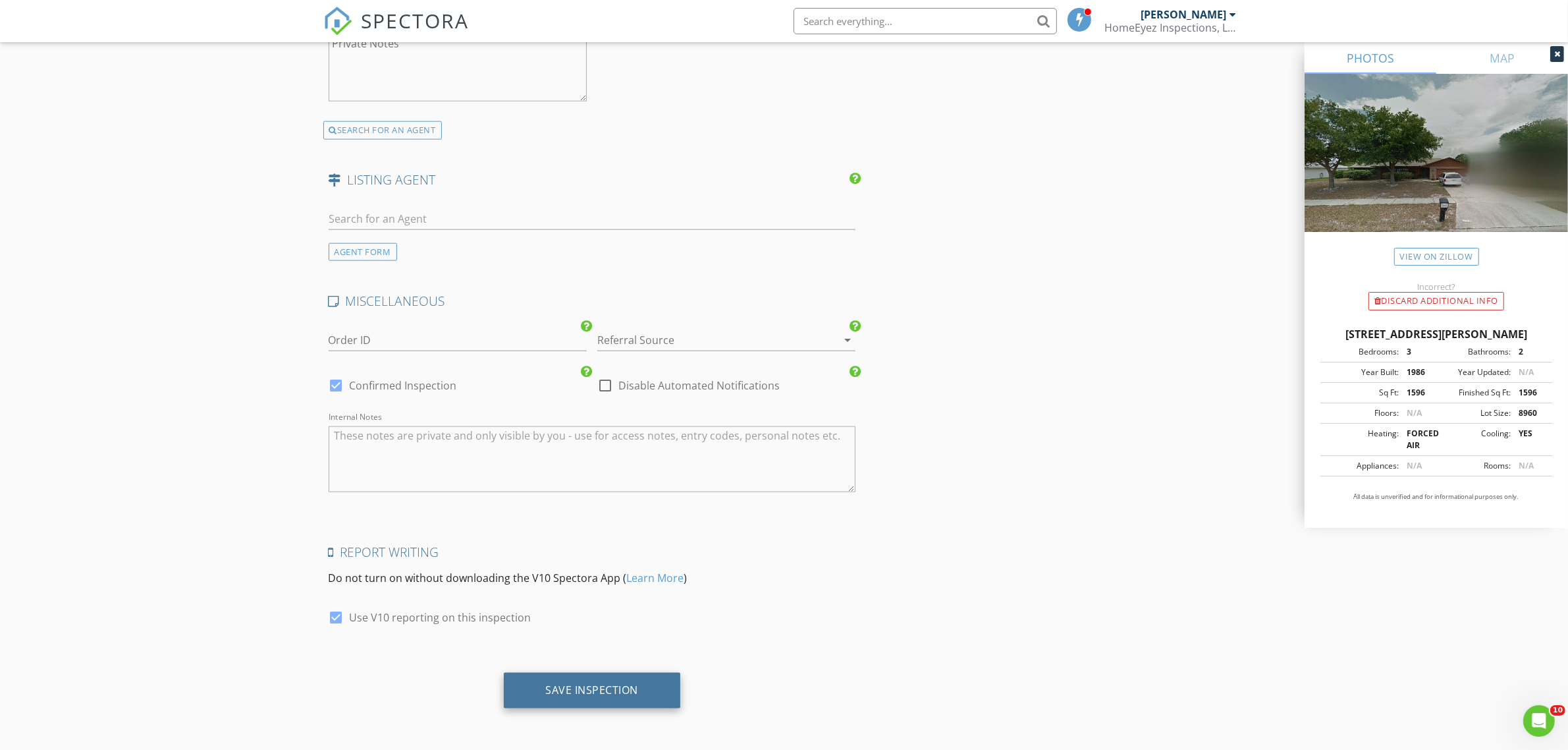
click at [617, 687] on div "Save Inspection" at bounding box center [592, 690] width 93 height 13
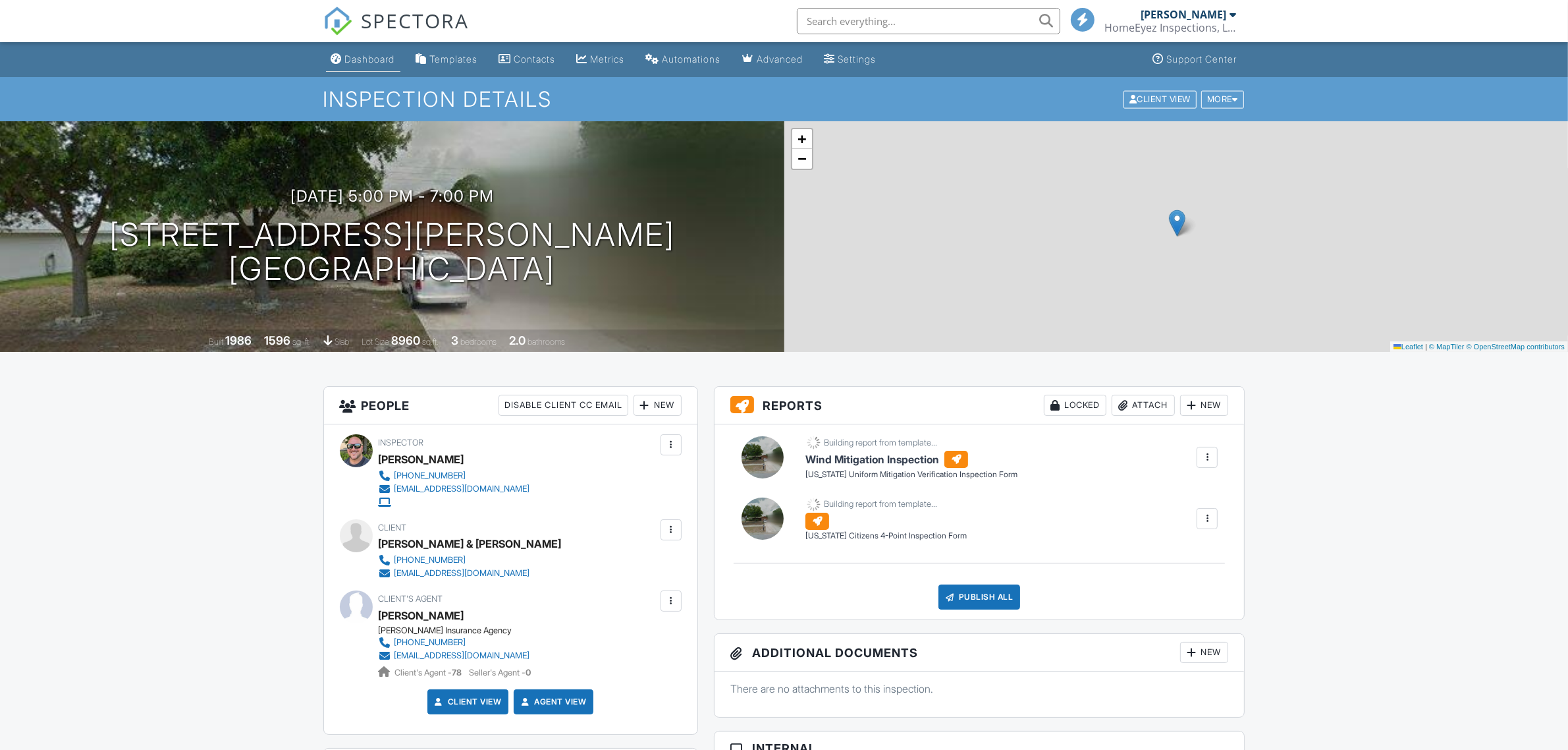
click at [377, 56] on div "Dashboard" at bounding box center [370, 59] width 50 height 12
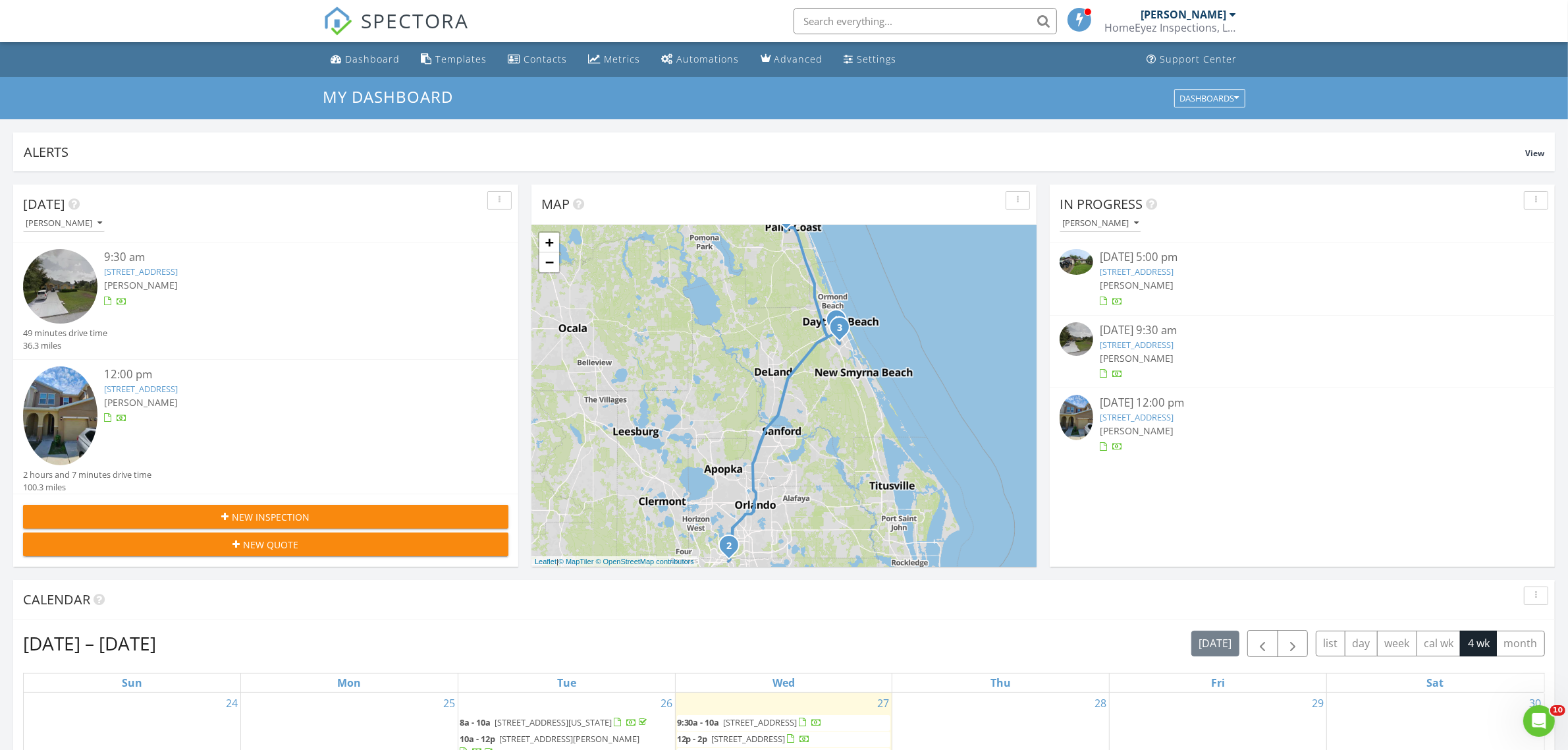
click at [1174, 343] on link "129 Westchester Ln, Palm Coast, FL 32164" at bounding box center [1136, 344] width 74 height 12
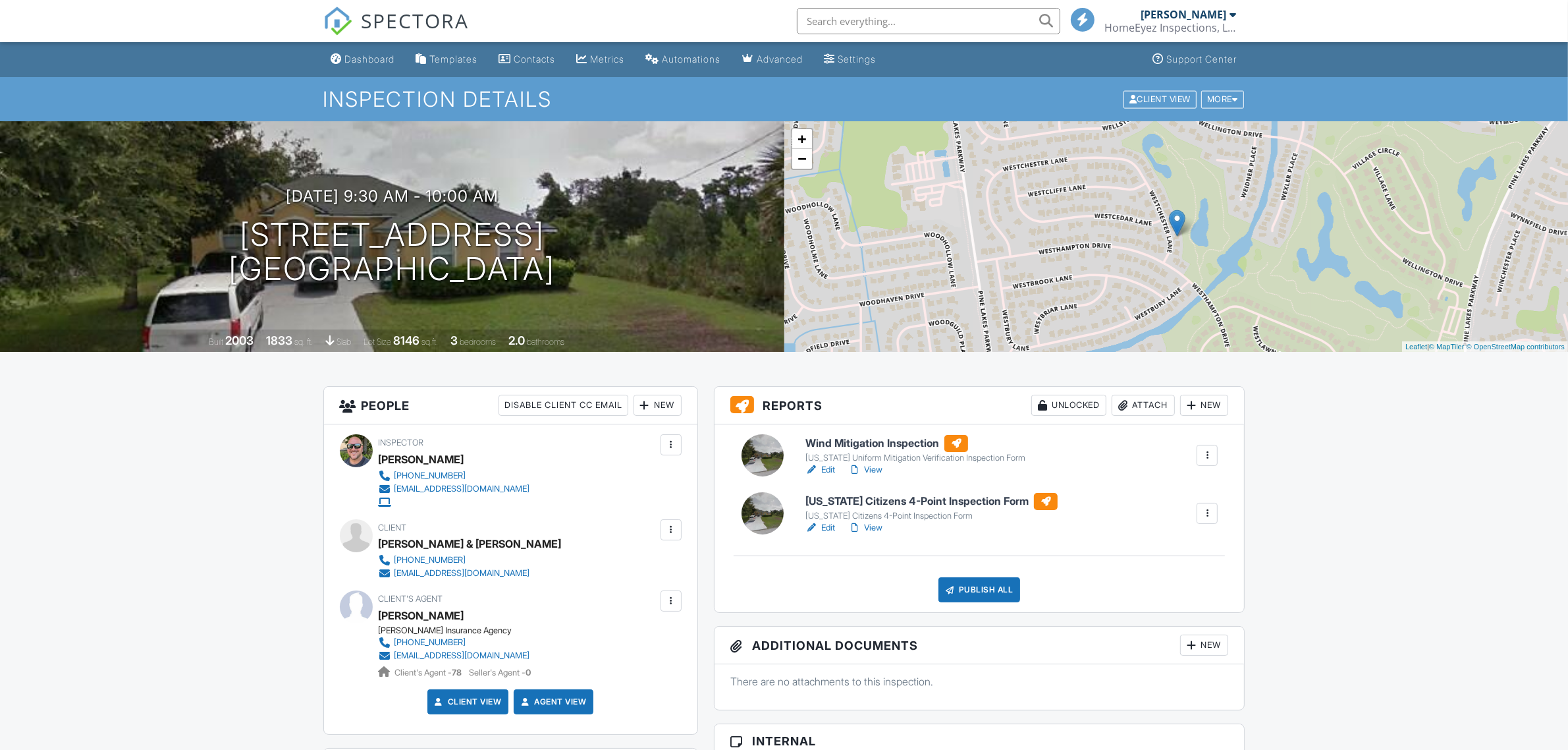
click at [828, 470] on link "Edit" at bounding box center [820, 469] width 30 height 13
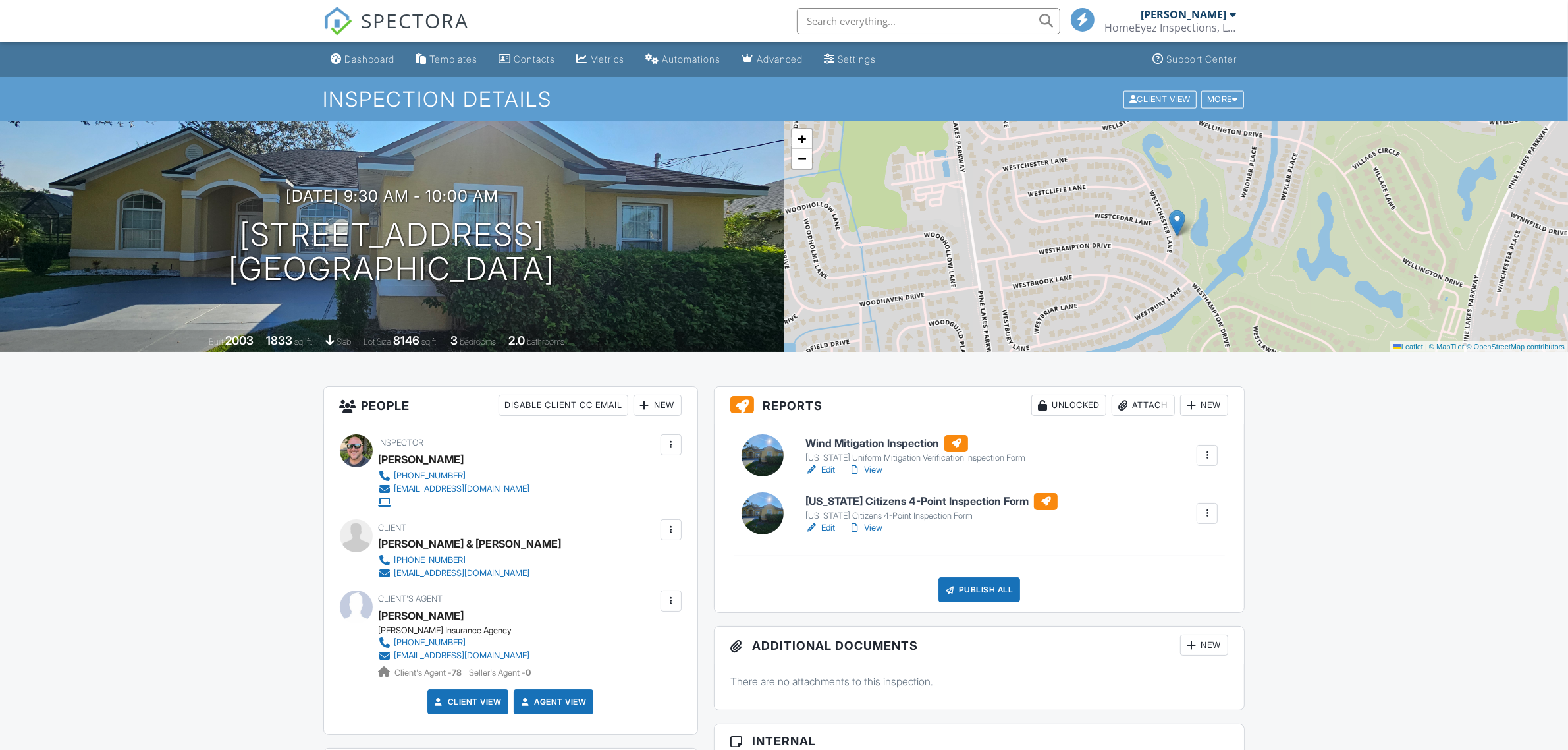
click at [830, 527] on link "Edit" at bounding box center [820, 527] width 30 height 13
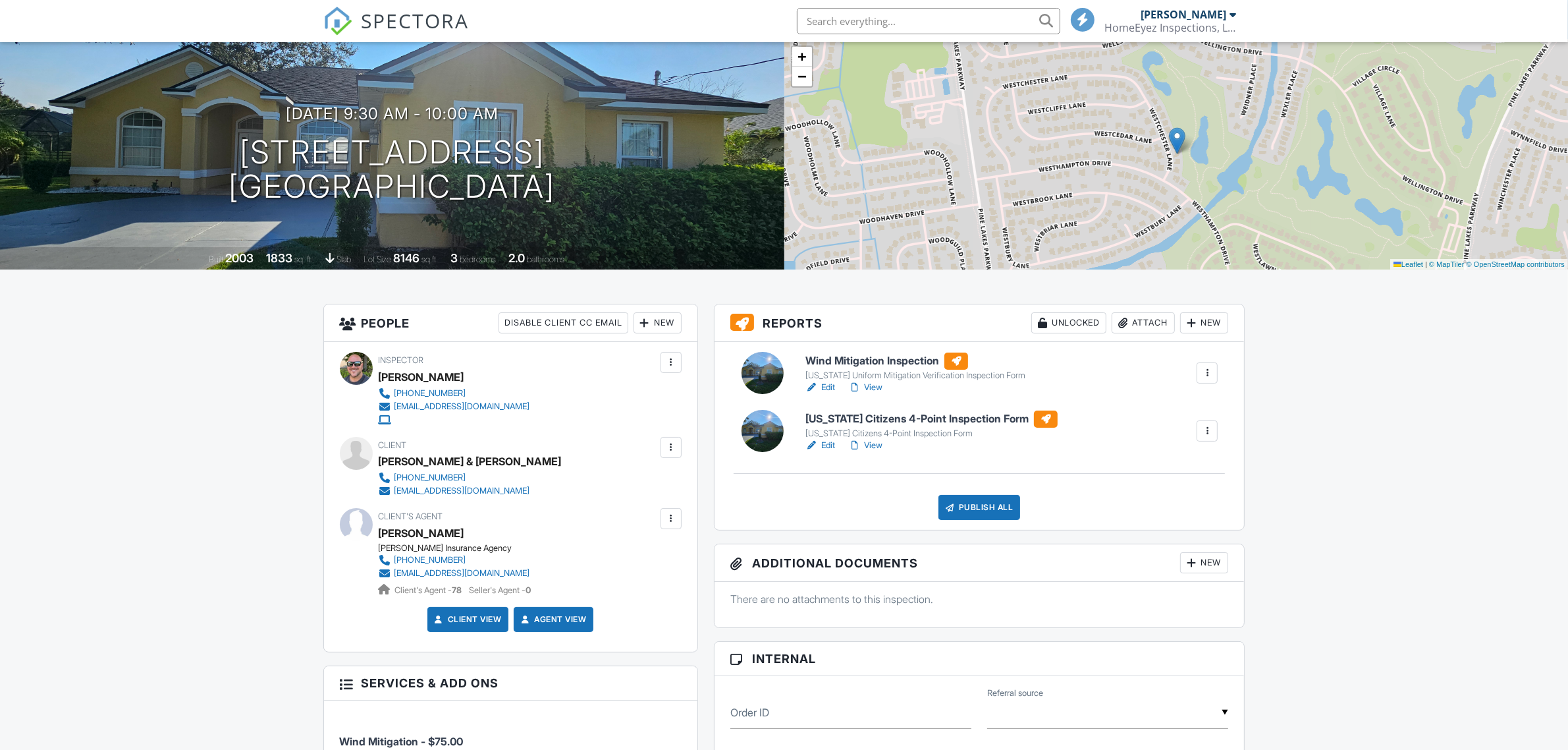
click at [976, 506] on div "Publish All" at bounding box center [979, 507] width 82 height 25
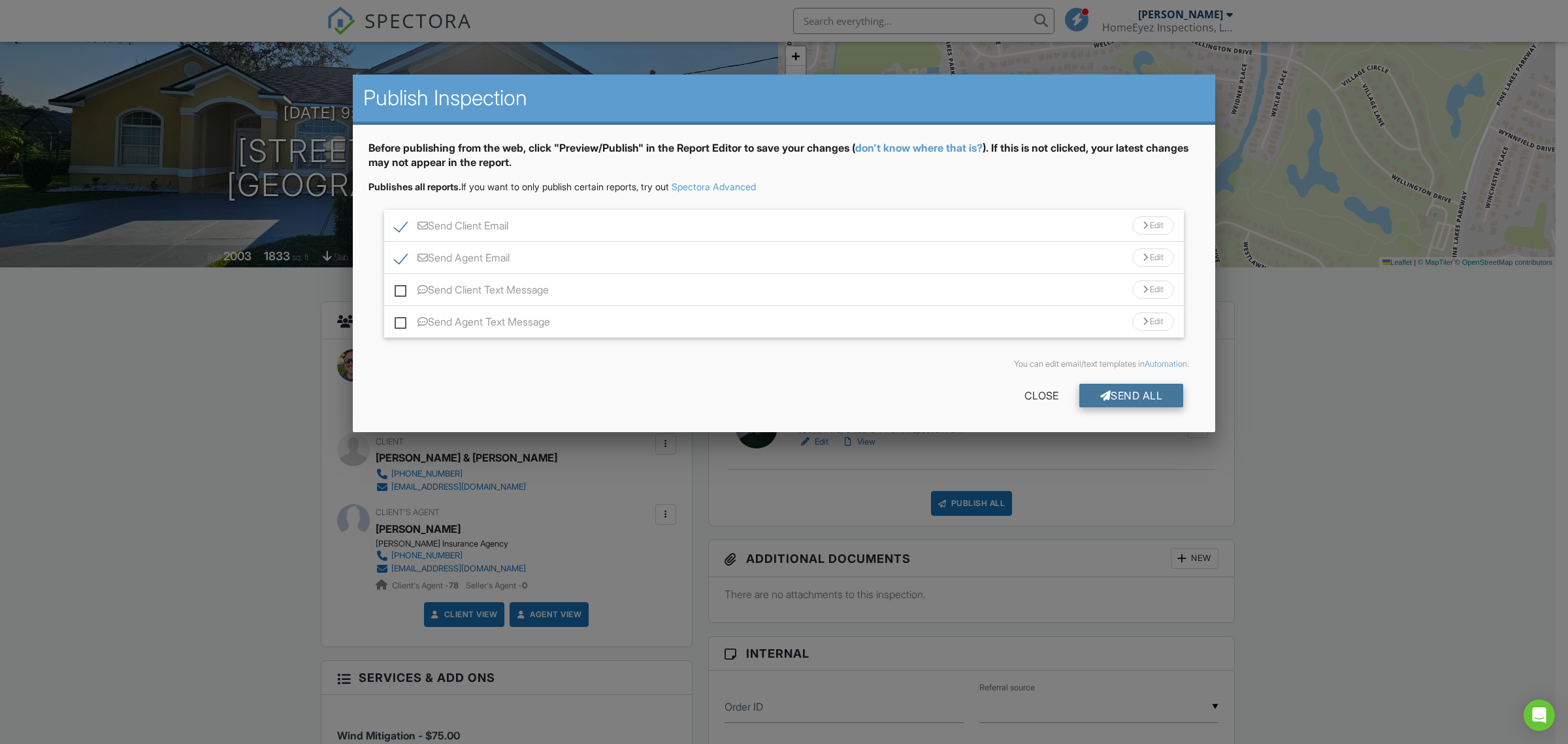
click at [1111, 403] on div "Send All" at bounding box center [1131, 395] width 104 height 24
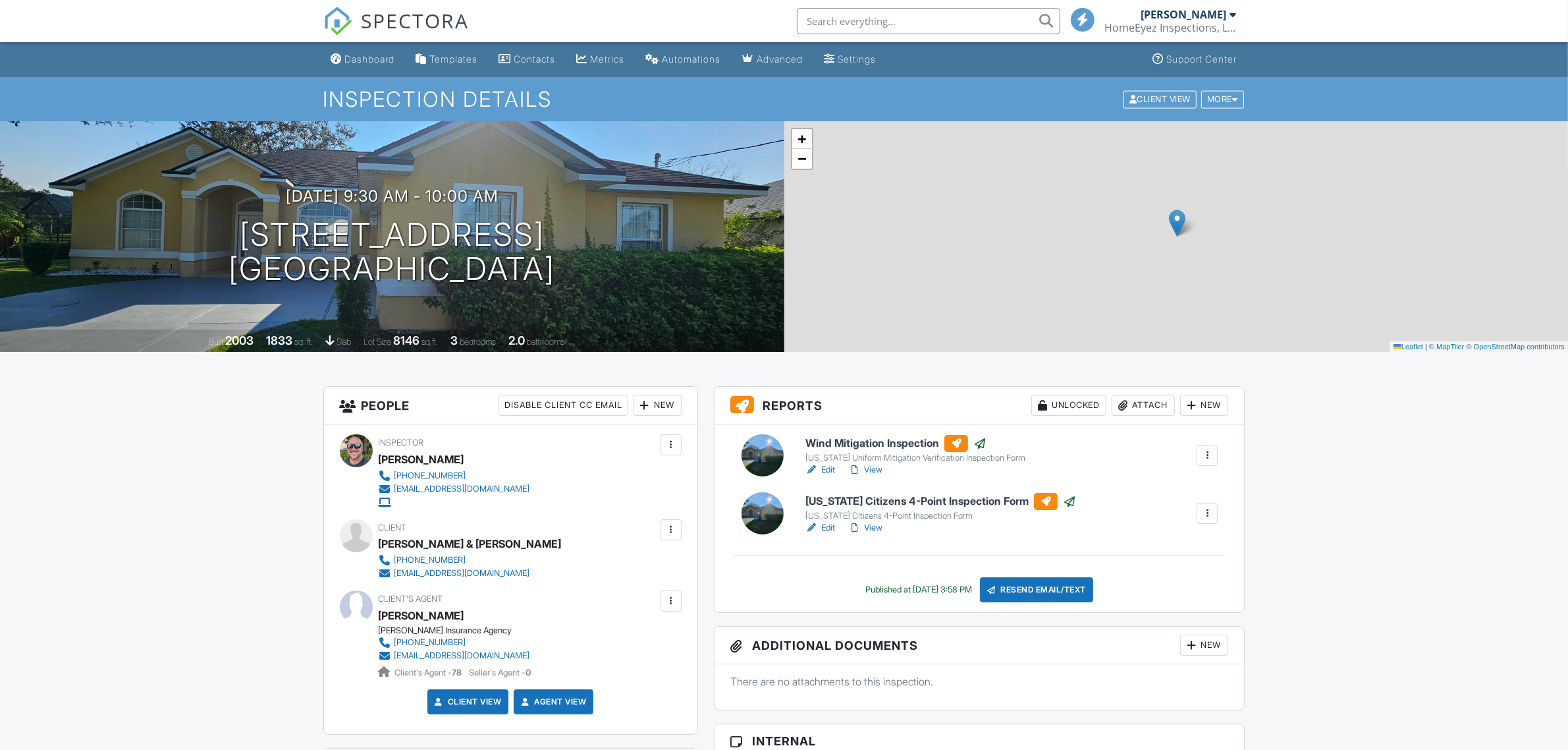
click at [340, 54] on div "Dashboard" at bounding box center [337, 59] width 12 height 11
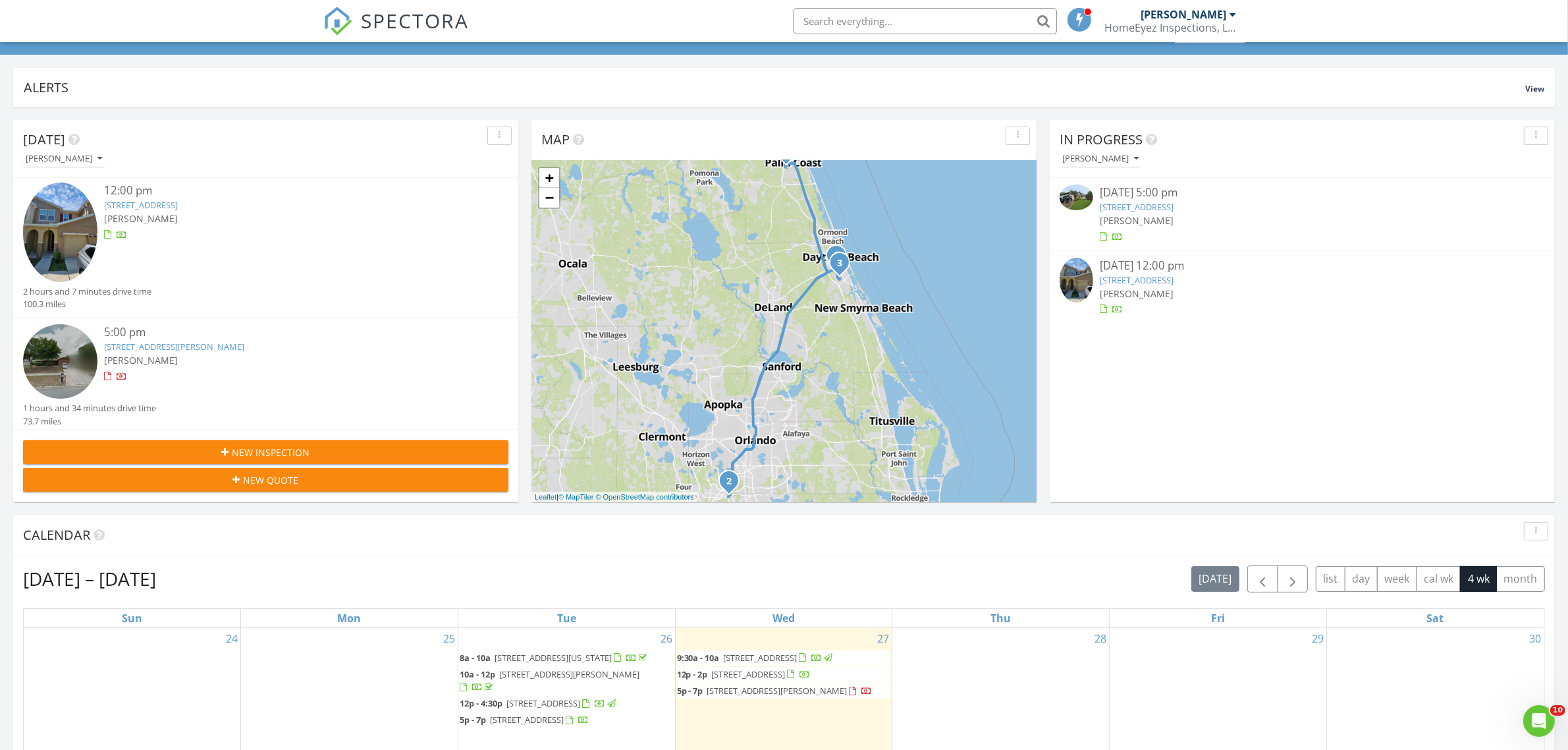
scroll to position [165, 0]
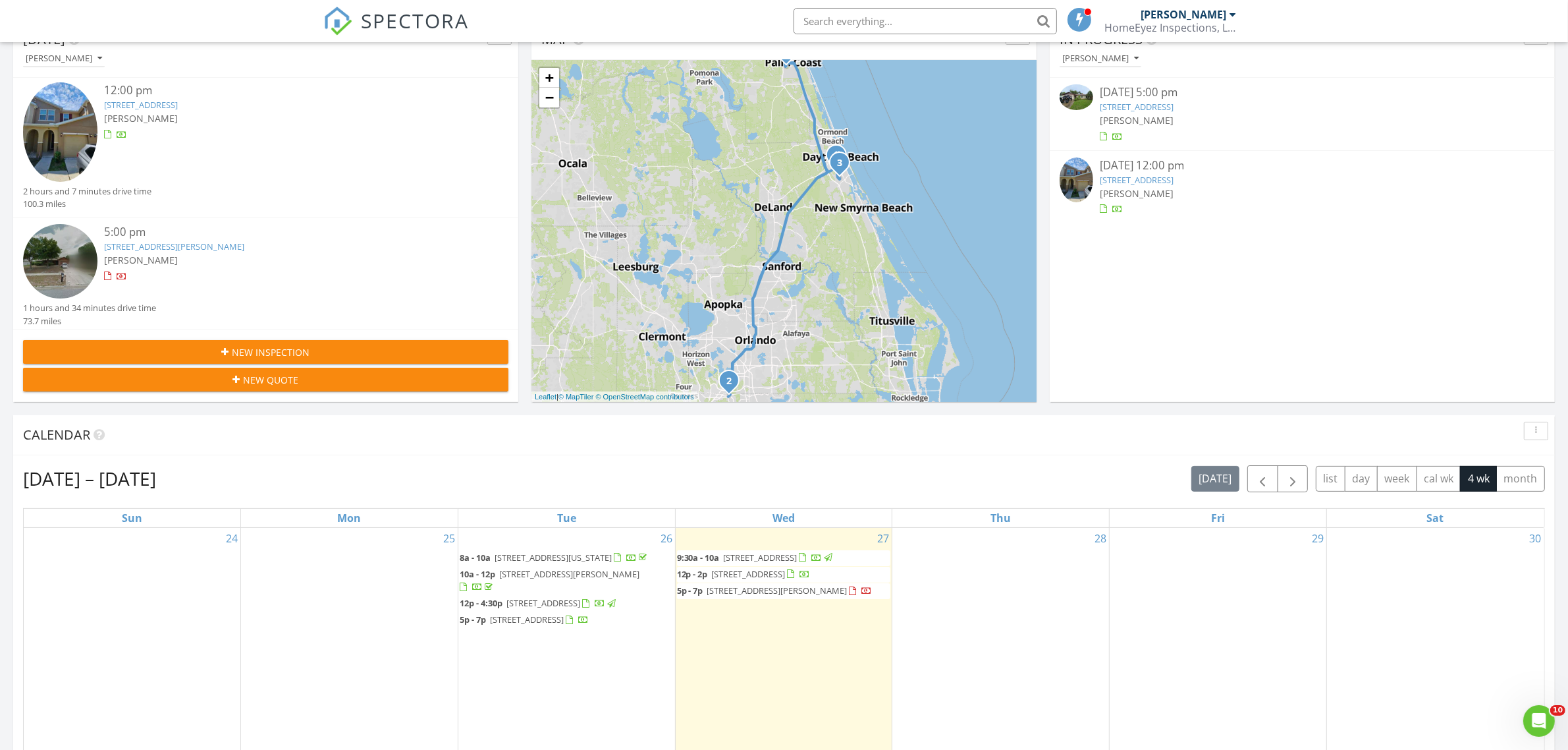
click at [764, 596] on span "[STREET_ADDRESS][PERSON_NAME]" at bounding box center [777, 590] width 140 height 12
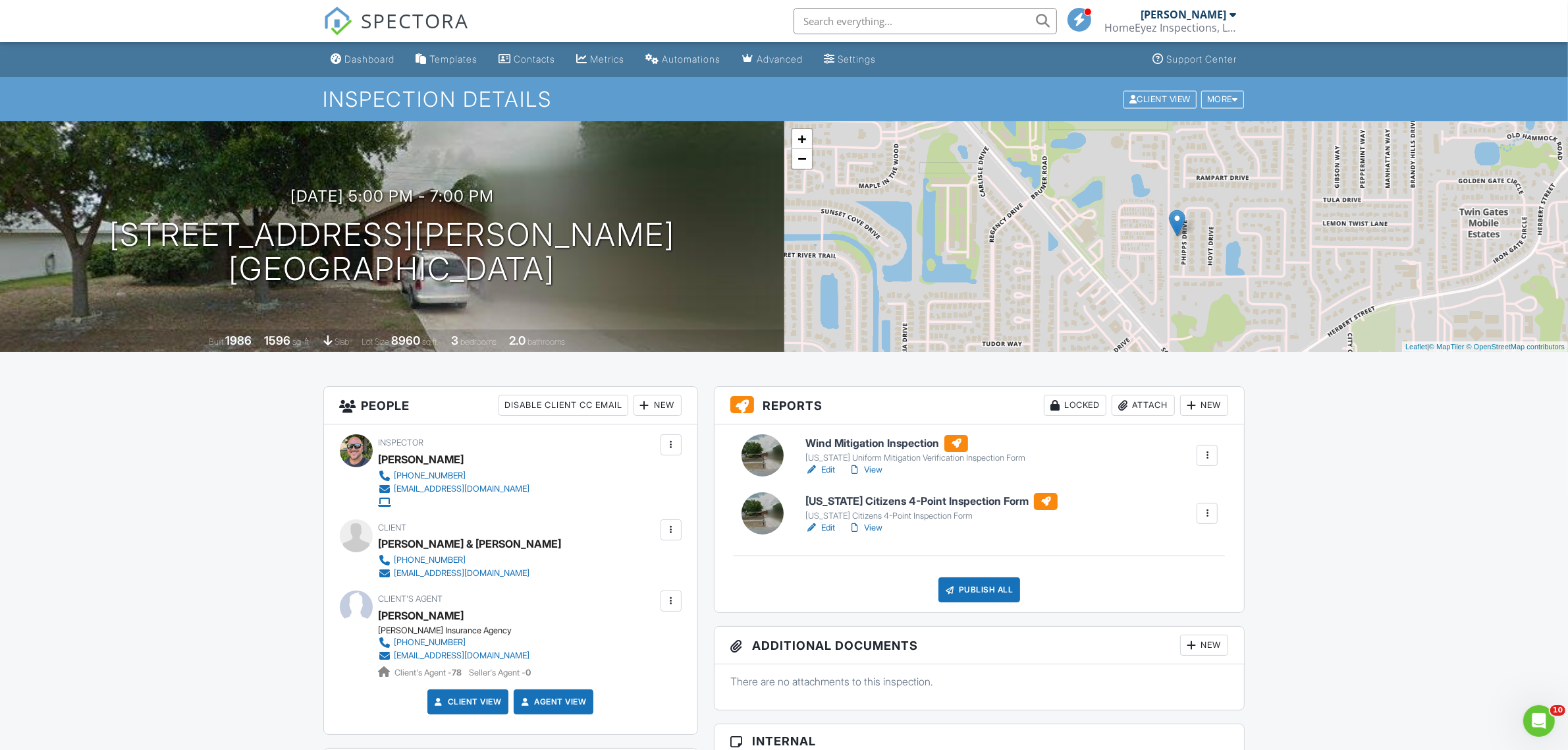
click at [825, 472] on link "Edit" at bounding box center [820, 469] width 30 height 13
